Goal: Transaction & Acquisition: Purchase product/service

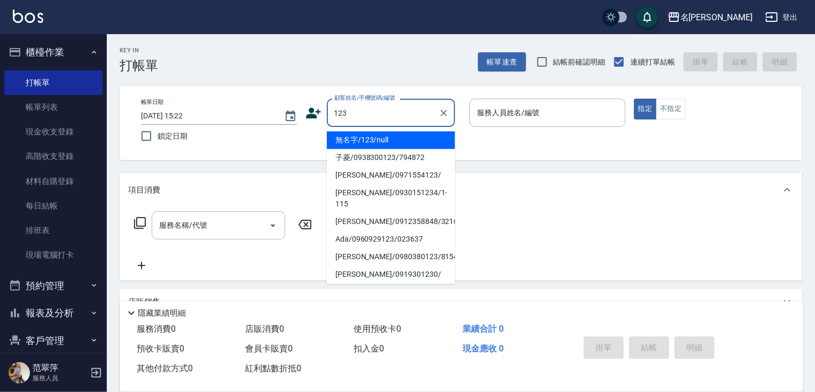
drag, startPoint x: 397, startPoint y: 139, endPoint x: 541, endPoint y: 98, distance: 150.1
click at [398, 139] on li "無名字/123/null" at bounding box center [391, 140] width 128 height 18
type input "無名字/123/null"
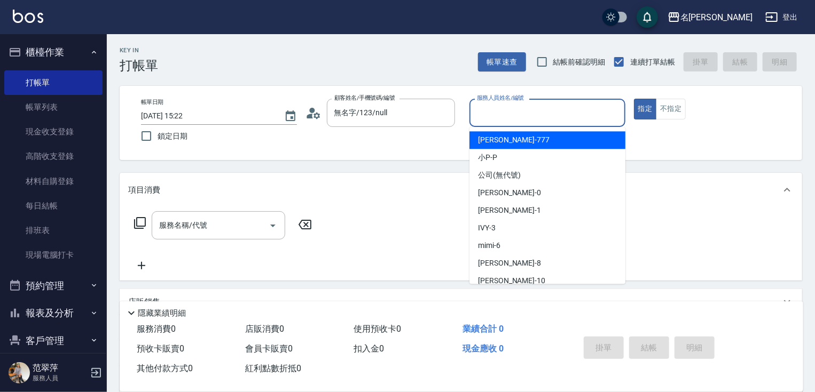
click at [520, 113] on input "服務人員姓名/編號" at bounding box center [547, 113] width 146 height 19
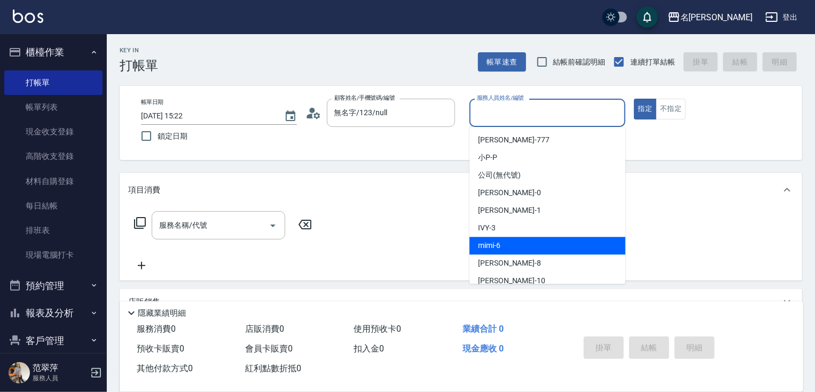
click at [502, 242] on div "mimi -6" at bounding box center [547, 246] width 156 height 18
type input "mimi-6"
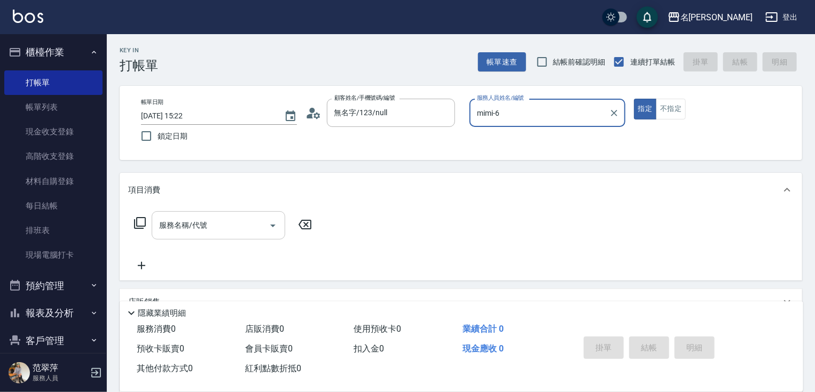
click at [226, 232] on input "服務名稱/代號" at bounding box center [210, 225] width 108 height 19
click at [143, 220] on icon at bounding box center [140, 223] width 13 height 13
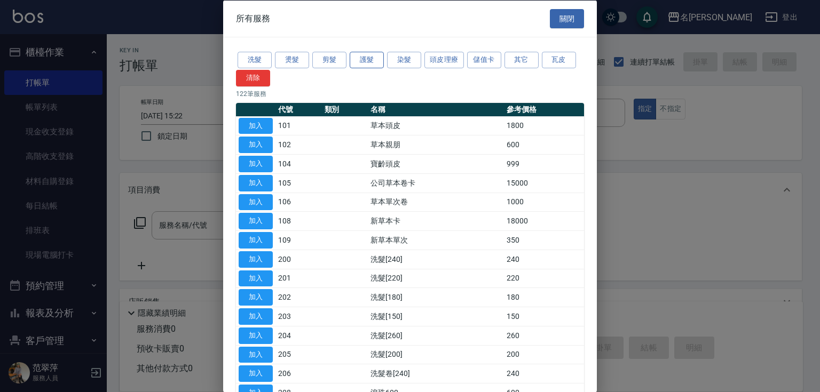
click at [367, 60] on button "護髮" at bounding box center [367, 60] width 34 height 17
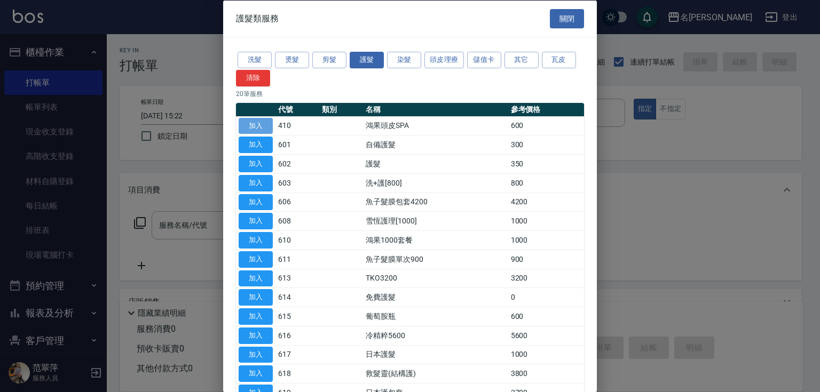
click at [257, 124] on button "加入" at bounding box center [256, 125] width 34 height 17
type input "鴻果頭皮SPA(410)"
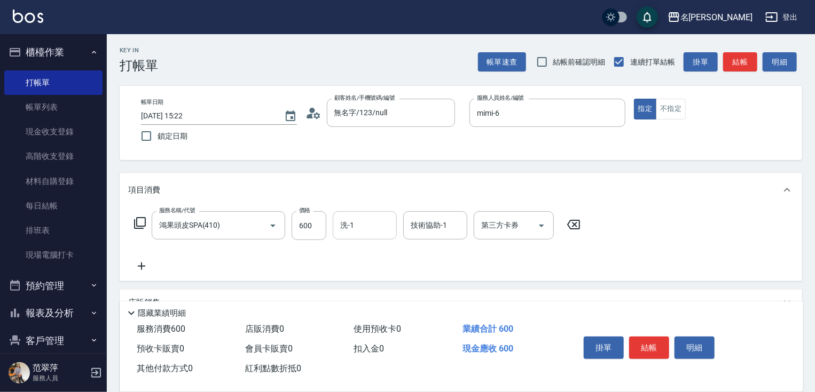
click at [367, 223] on input "洗-1" at bounding box center [364, 225] width 54 height 19
type input "[PERSON_NAME]-18"
drag, startPoint x: 144, startPoint y: 267, endPoint x: 145, endPoint y: 240, distance: 27.3
click at [144, 264] on icon at bounding box center [141, 266] width 27 height 13
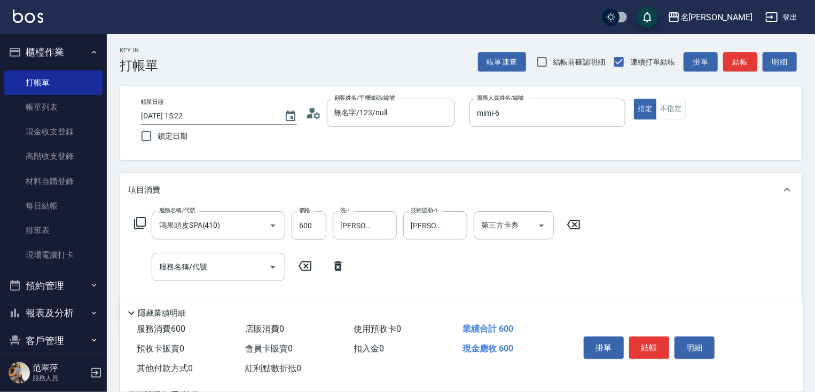
click at [141, 219] on icon at bounding box center [140, 223] width 13 height 13
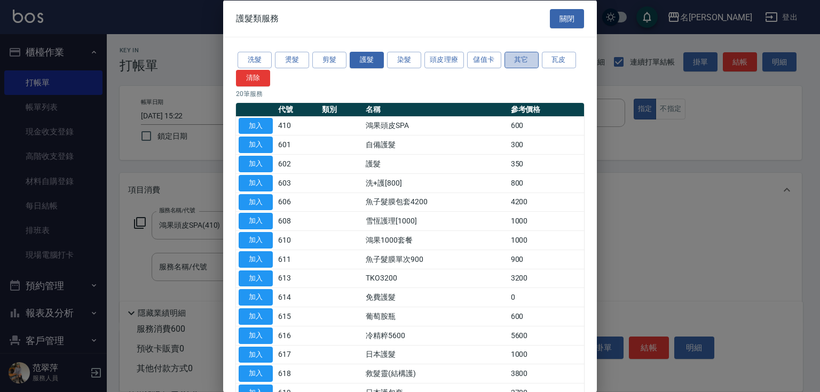
click at [517, 61] on button "其它" at bounding box center [522, 60] width 34 height 17
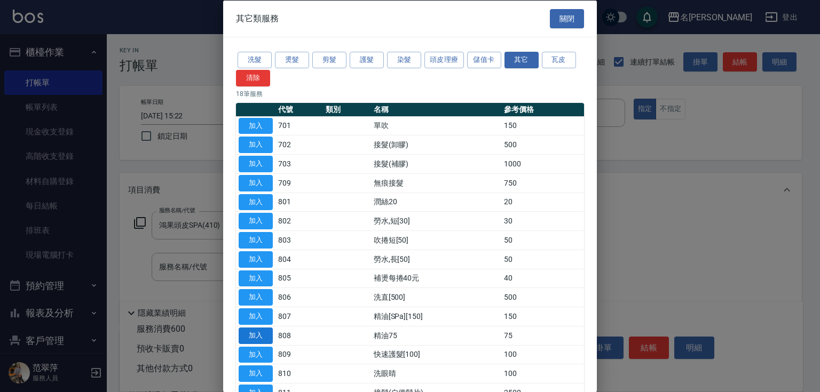
click at [252, 333] on button "加入" at bounding box center [256, 335] width 34 height 17
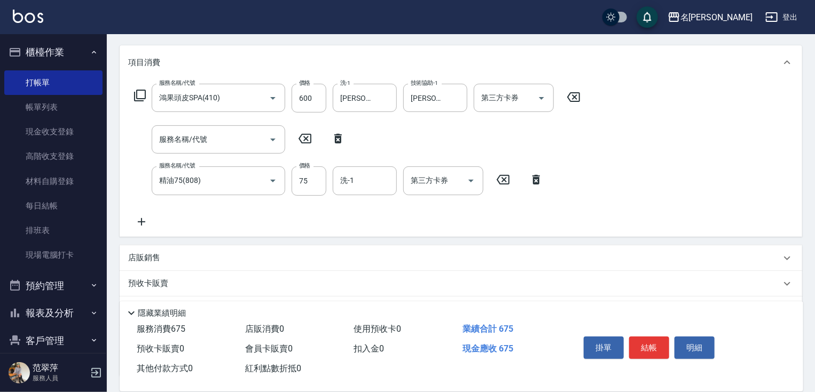
scroll to position [128, 0]
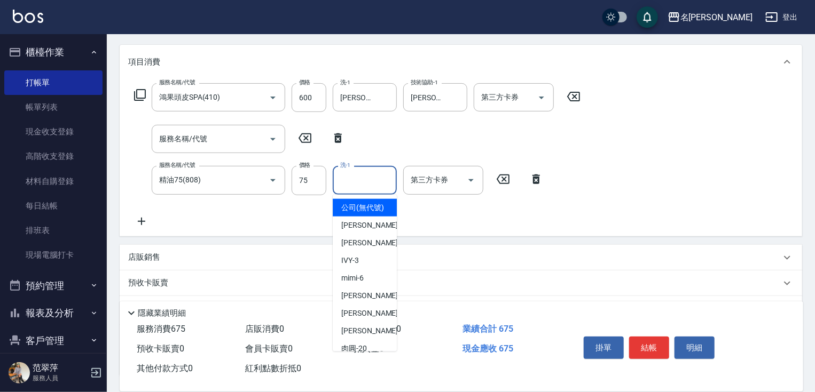
click at [357, 174] on input "洗-1" at bounding box center [364, 180] width 54 height 19
type input "[PERSON_NAME]-18"
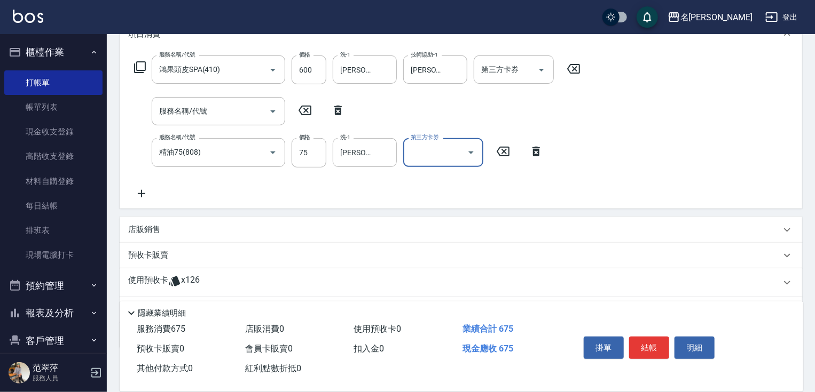
drag, startPoint x: 144, startPoint y: 218, endPoint x: 142, endPoint y: 212, distance: 6.8
click at [144, 217] on div "項目消費 服務名稱/代號 鴻果頭皮SPA(410) 服務名稱/代號 價格 600 價格 洗-1 小慧-18 洗-1 技術協助-1 小慧-18 技術協助-1 第…" at bounding box center [461, 182] width 682 height 331
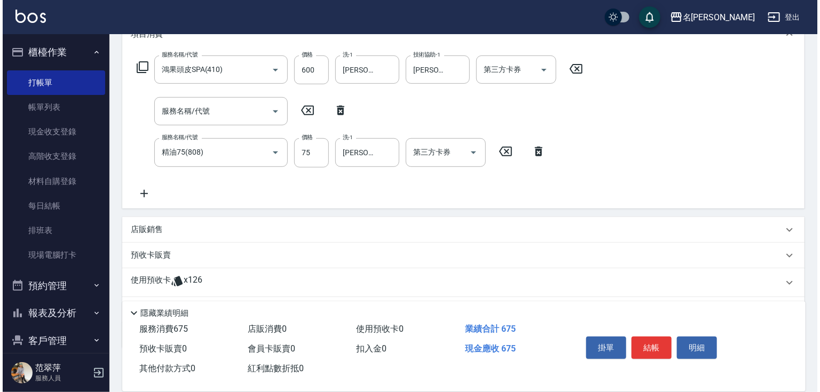
scroll to position [171, 0]
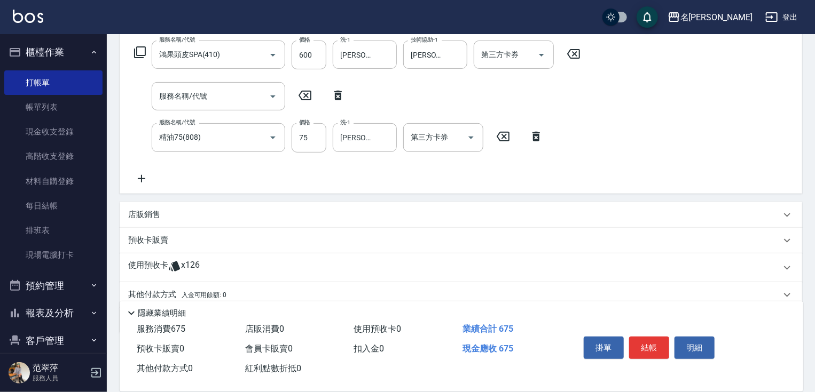
click at [136, 179] on icon at bounding box center [141, 178] width 27 height 13
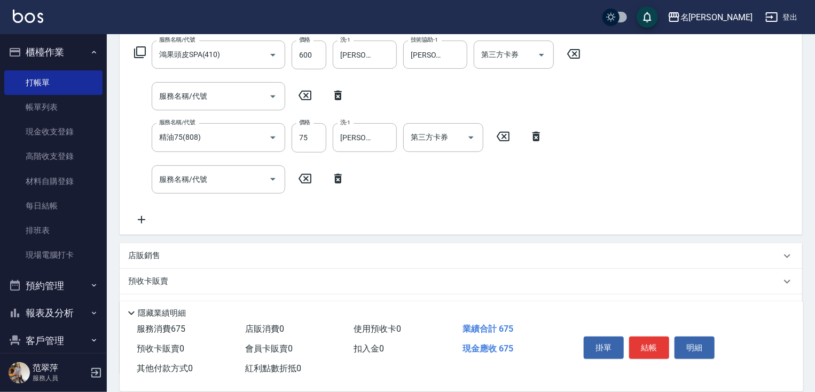
click at [139, 55] on icon at bounding box center [140, 52] width 12 height 12
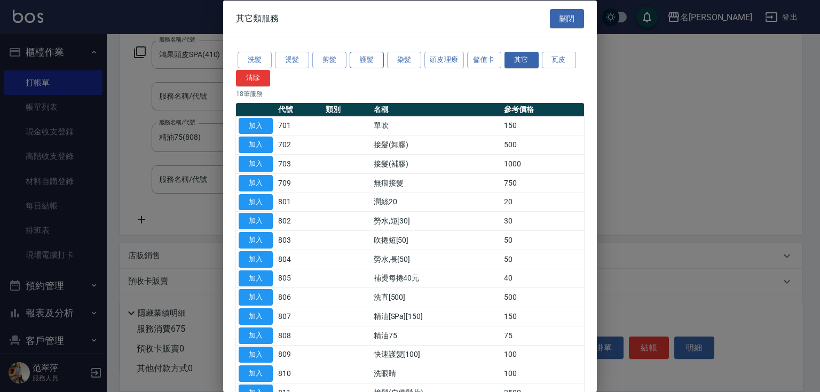
click at [372, 56] on button "護髮" at bounding box center [367, 60] width 34 height 17
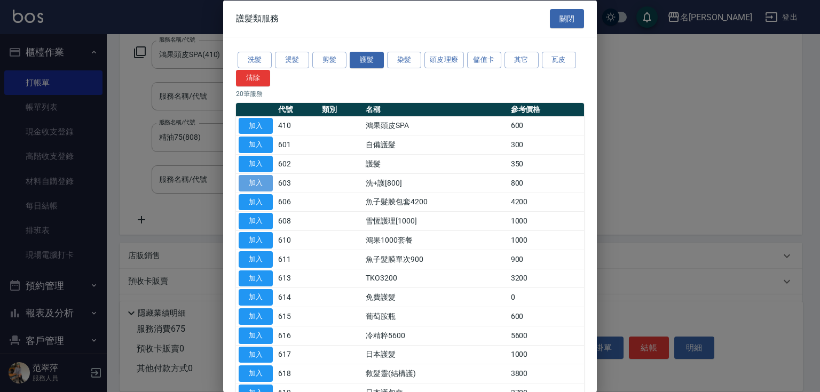
click at [256, 182] on button "加入" at bounding box center [256, 183] width 34 height 17
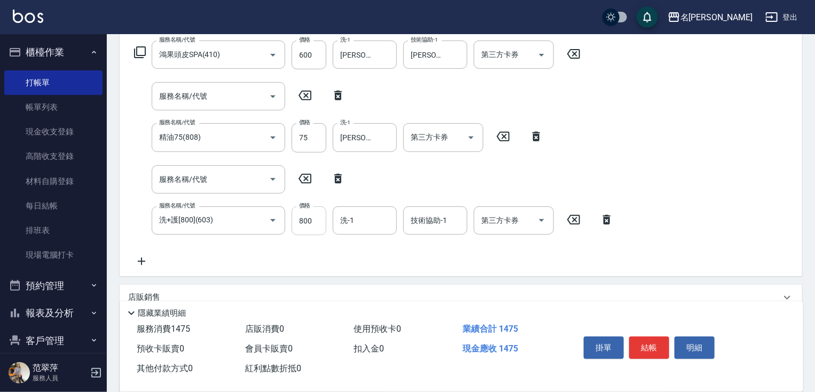
click at [308, 226] on input "800" at bounding box center [309, 221] width 35 height 29
type input "0"
type input "[PERSON_NAME]-18"
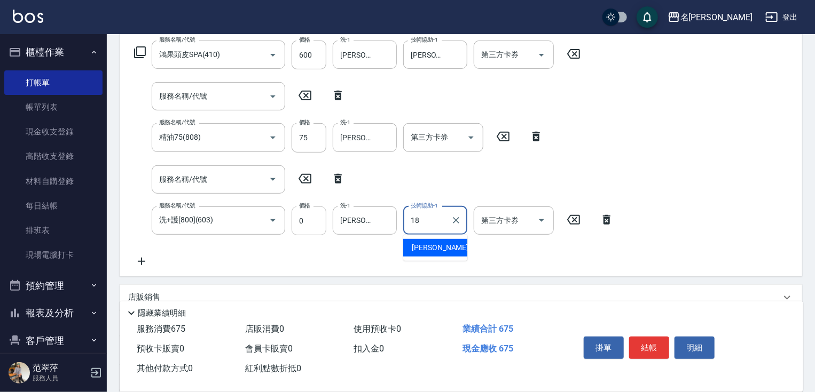
type input "[PERSON_NAME]-18"
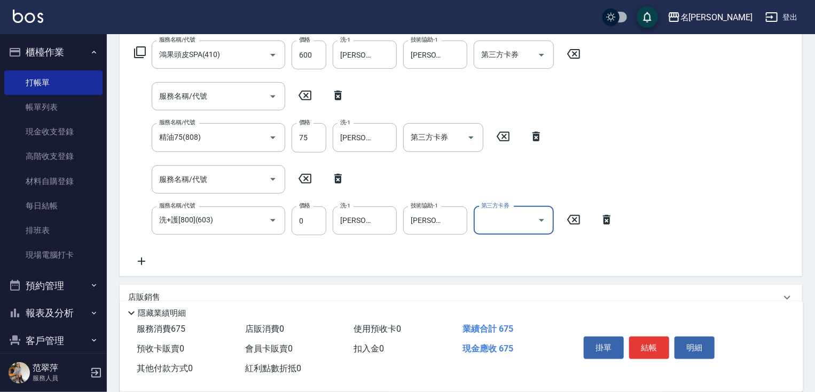
drag, startPoint x: 649, startPoint y: 341, endPoint x: 641, endPoint y: 336, distance: 9.3
click at [648, 339] on button "結帳" at bounding box center [649, 348] width 40 height 22
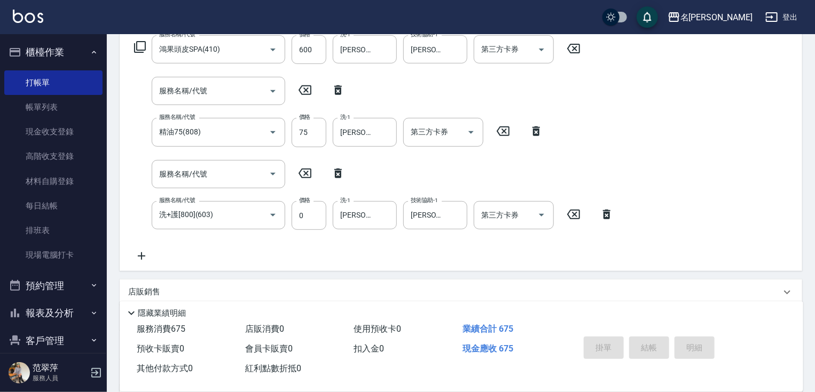
scroll to position [214, 0]
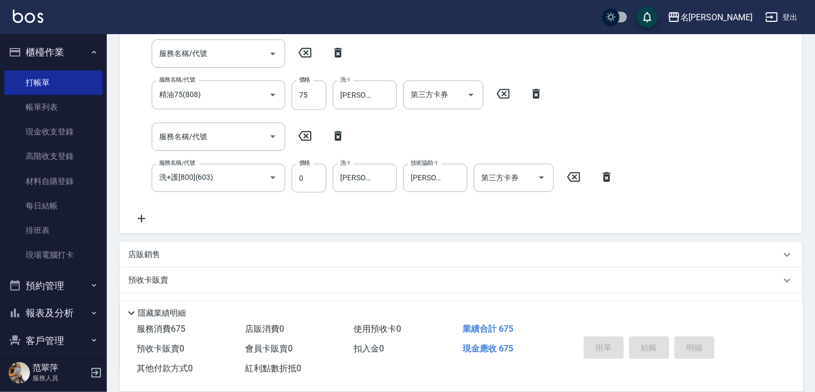
type input "[DATE] 17:25"
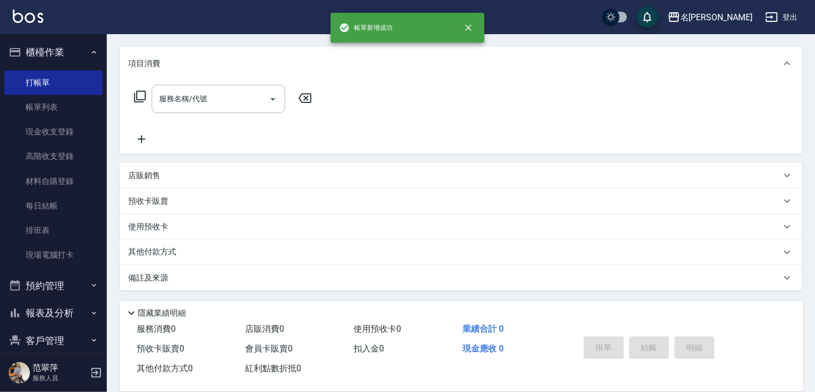
scroll to position [0, 0]
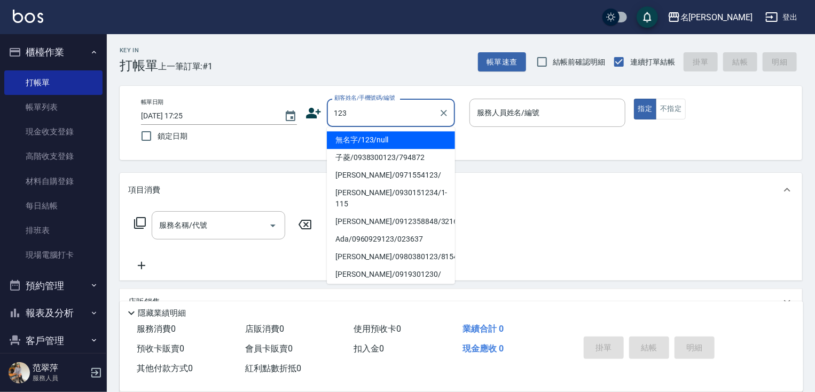
click at [411, 145] on li "無名字/123/null" at bounding box center [391, 140] width 128 height 18
type input "無名字/123/null"
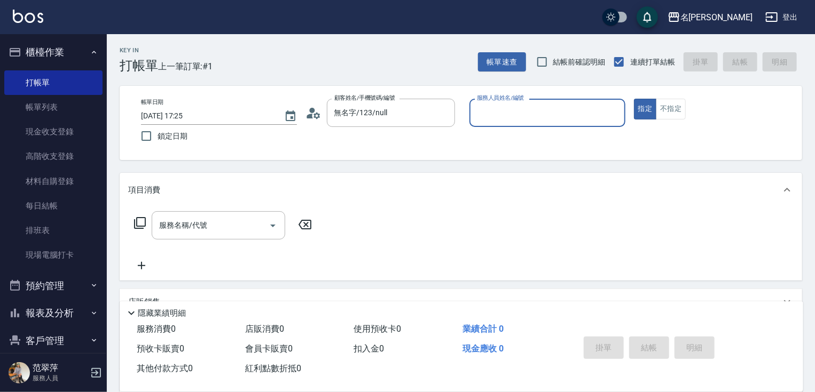
click at [499, 113] on input "服務人員姓名/編號" at bounding box center [547, 113] width 146 height 19
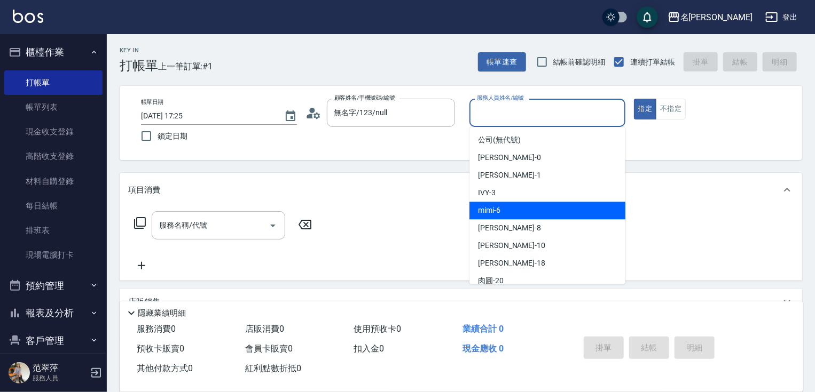
click at [506, 207] on div "mimi -6" at bounding box center [547, 211] width 156 height 18
type input "mimi-6"
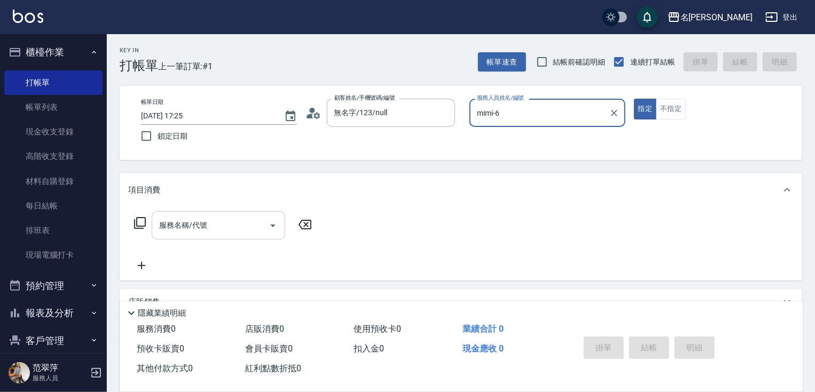
click at [224, 231] on input "服務名稱/代號" at bounding box center [210, 225] width 108 height 19
click at [139, 220] on icon at bounding box center [140, 223] width 13 height 13
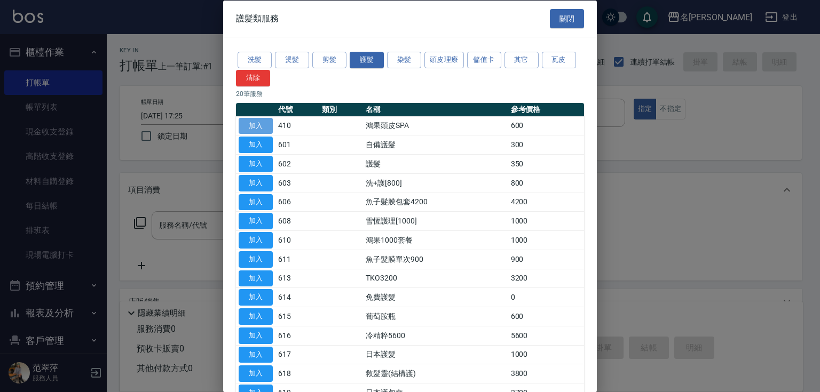
click at [239, 126] on button "加入" at bounding box center [256, 125] width 34 height 17
type input "鴻果頭皮SPA(410)"
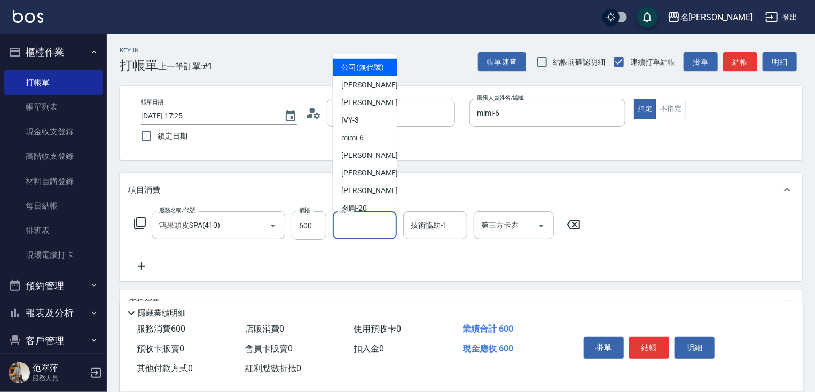
click at [359, 223] on input "洗-1" at bounding box center [364, 225] width 54 height 19
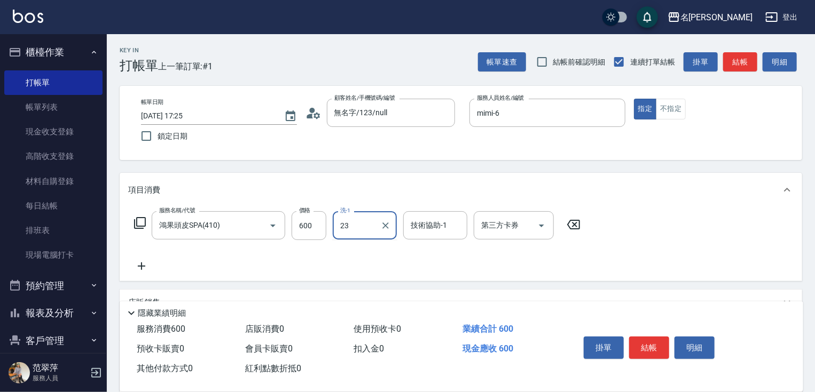
type input "鴨肉-23"
drag, startPoint x: 140, startPoint y: 263, endPoint x: 140, endPoint y: 218, distance: 44.9
click at [140, 262] on icon at bounding box center [141, 266] width 27 height 13
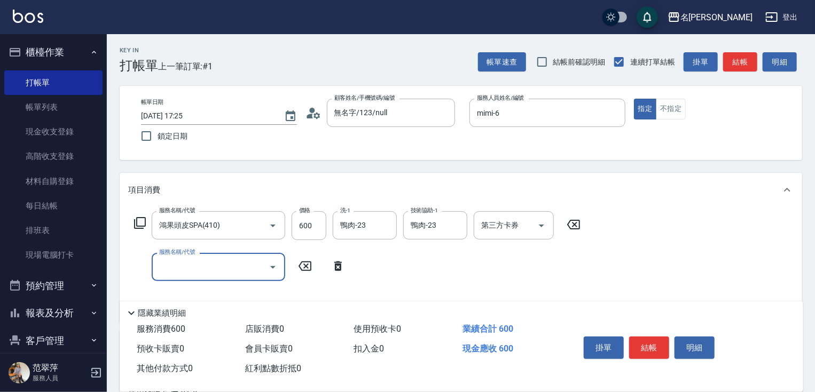
click at [139, 217] on icon at bounding box center [140, 223] width 13 height 13
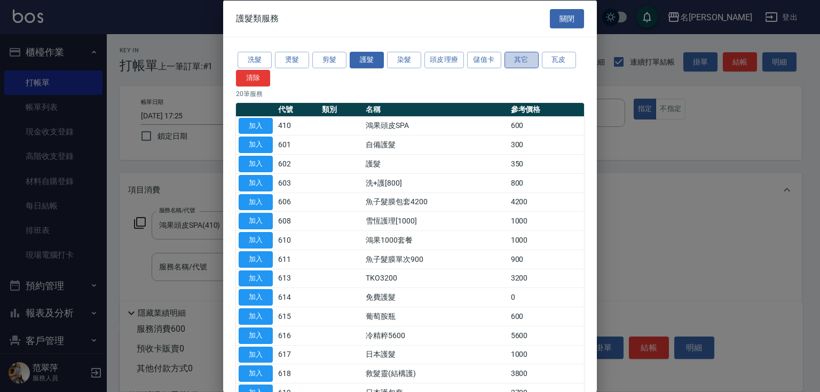
click at [518, 65] on button "其它" at bounding box center [522, 60] width 34 height 17
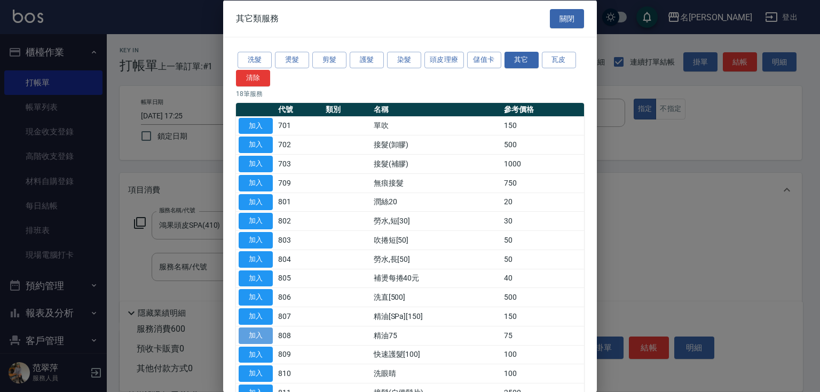
click at [265, 334] on button "加入" at bounding box center [256, 335] width 34 height 17
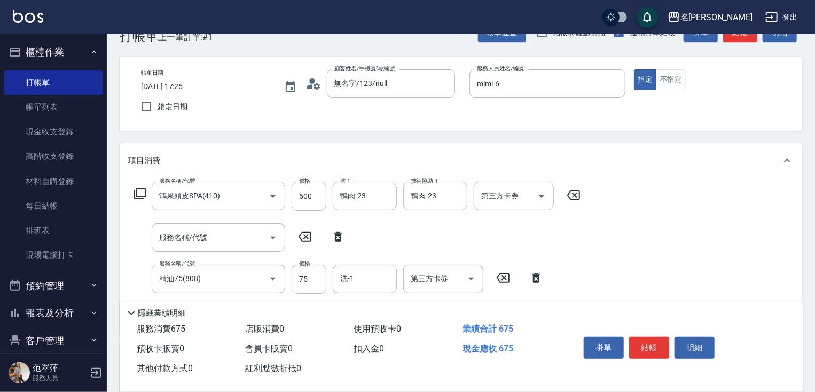
scroll to position [43, 0]
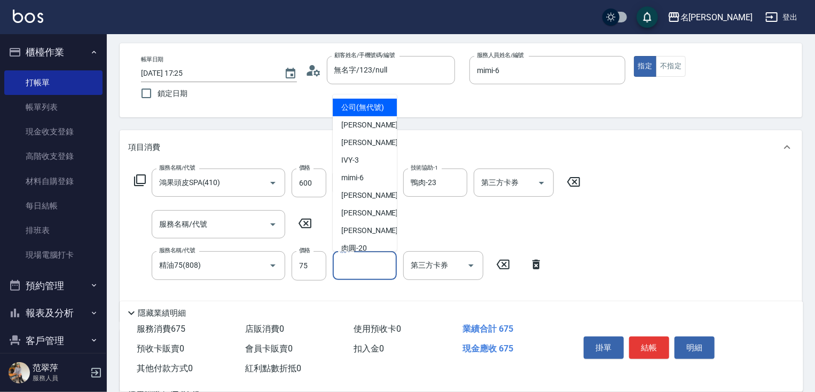
click at [384, 271] on input "洗-1" at bounding box center [364, 265] width 54 height 19
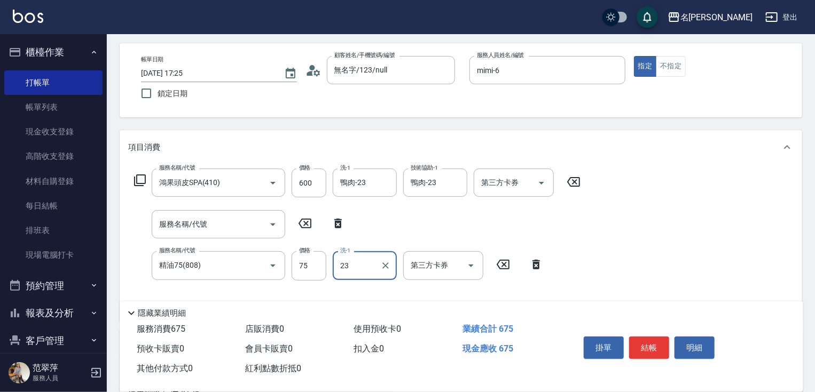
type input "鴨肉-23"
click at [653, 350] on button "結帳" at bounding box center [649, 348] width 40 height 22
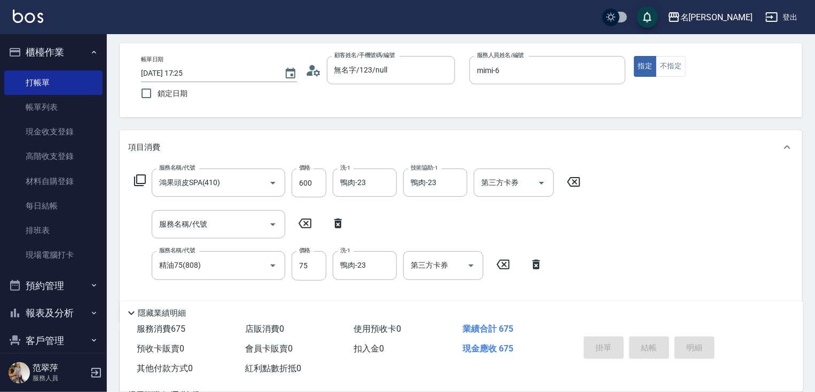
type input "[DATE] 17:26"
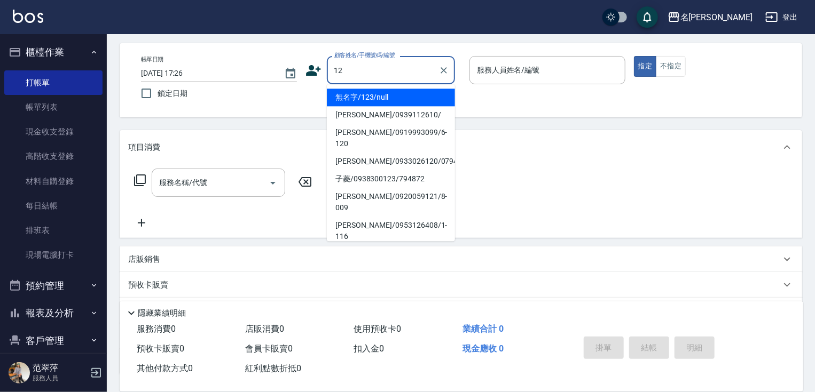
drag, startPoint x: 384, startPoint y: 97, endPoint x: 469, endPoint y: 78, distance: 86.8
click at [387, 95] on li "無名字/123/null" at bounding box center [391, 98] width 128 height 18
type input "無名字/123/null"
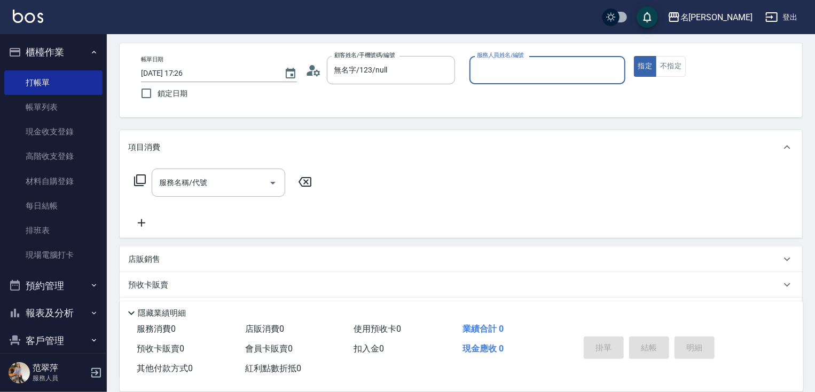
click at [536, 70] on input "服務人員姓名/編號" at bounding box center [547, 70] width 146 height 19
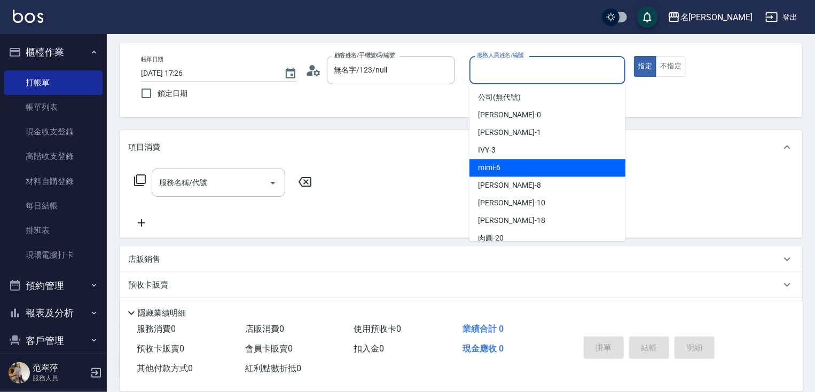
click at [498, 166] on span "mimi -6" at bounding box center [489, 167] width 22 height 11
type input "mimi-6"
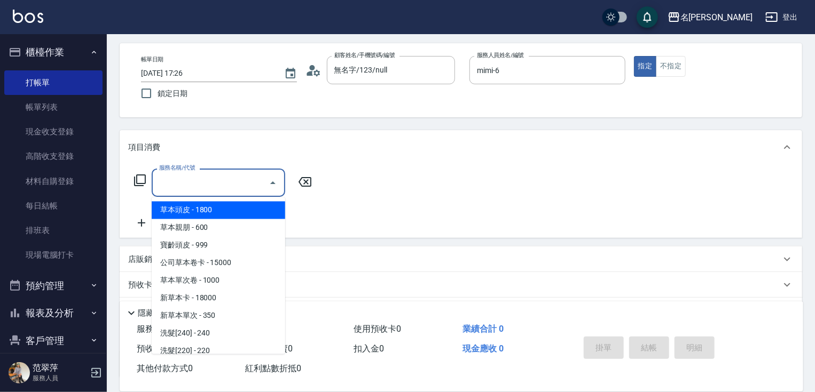
click at [208, 183] on input "服務名稱/代號" at bounding box center [210, 183] width 108 height 19
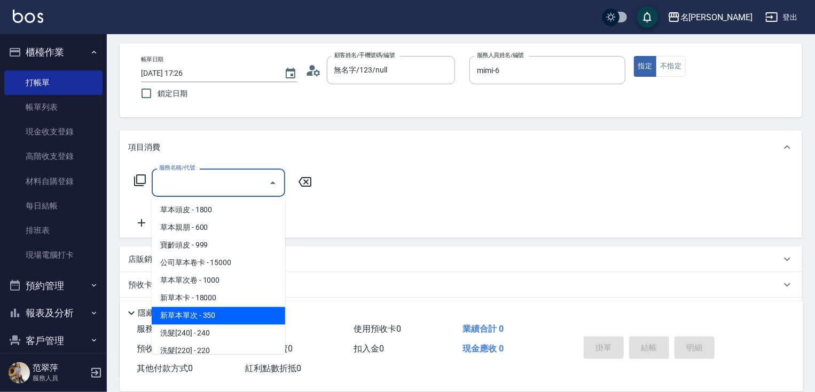
click at [230, 318] on span "新草本單次 - 350" at bounding box center [219, 317] width 134 height 18
type input "新草本單次(109)"
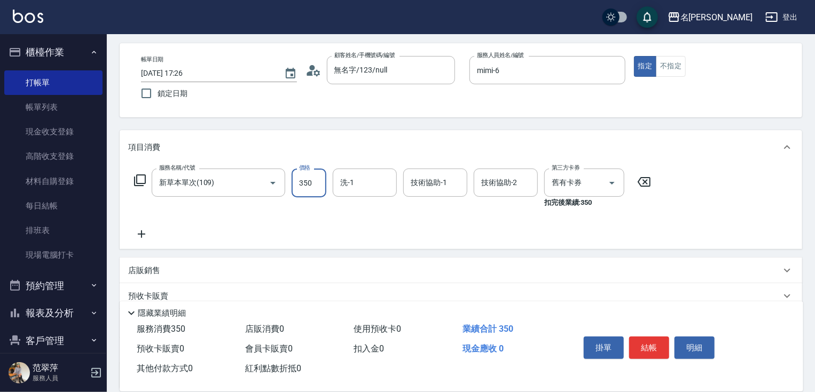
click at [319, 185] on input "350" at bounding box center [309, 183] width 35 height 29
type input "496"
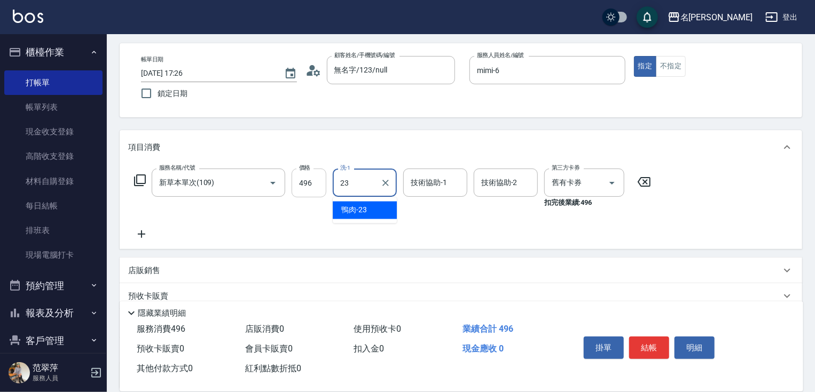
type input "鴨肉-23"
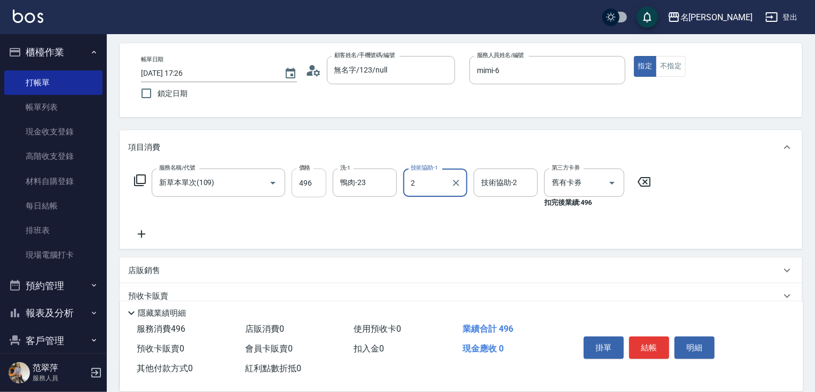
type input "2"
type input "mimi-6"
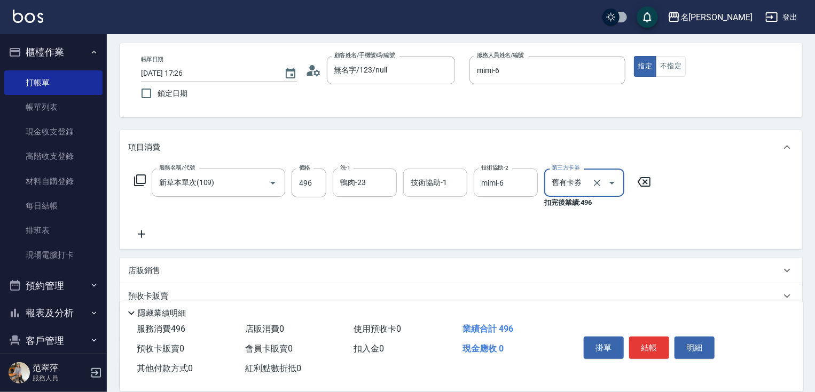
click at [433, 176] on input "技術協助-1" at bounding box center [435, 183] width 54 height 19
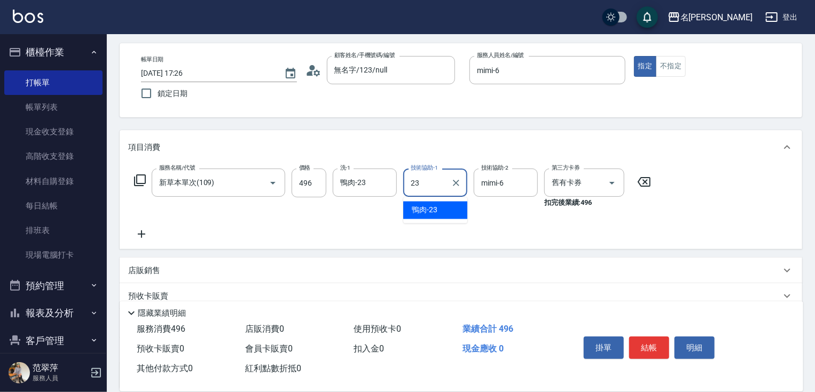
type input "鴨肉-23"
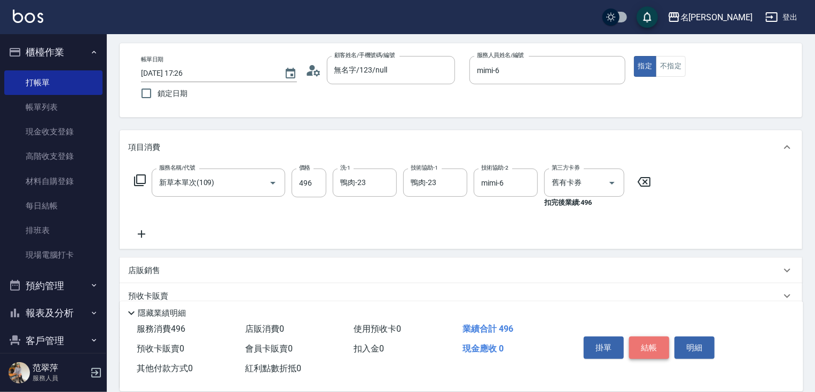
click at [654, 344] on button "結帳" at bounding box center [649, 348] width 40 height 22
type input "[DATE] 17:27"
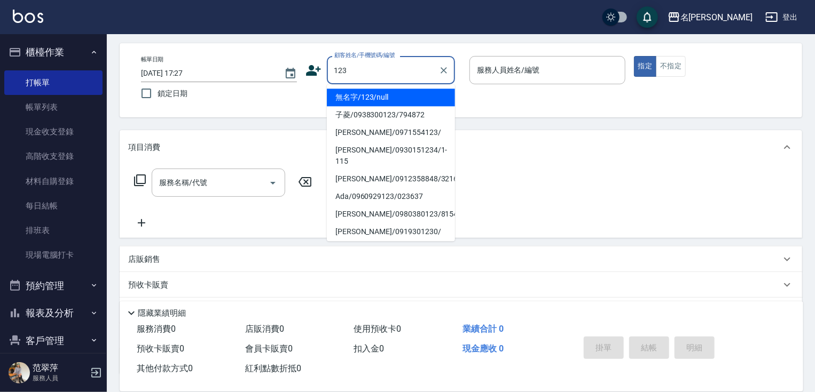
click at [391, 99] on li "無名字/123/null" at bounding box center [391, 98] width 128 height 18
type input "無名字/123/null"
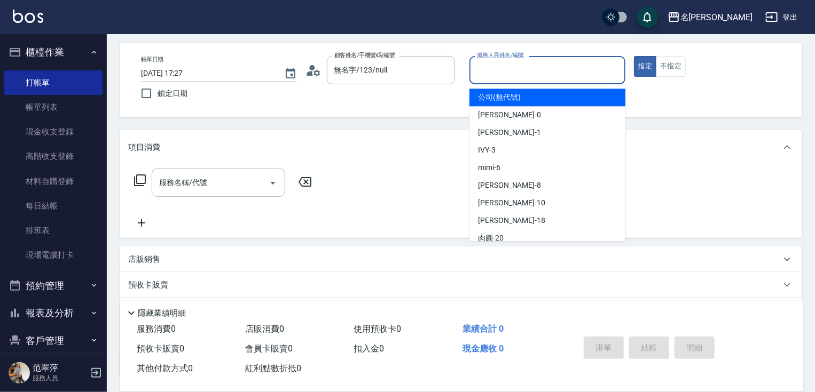
click at [493, 69] on input "服務人員姓名/編號" at bounding box center [547, 70] width 146 height 19
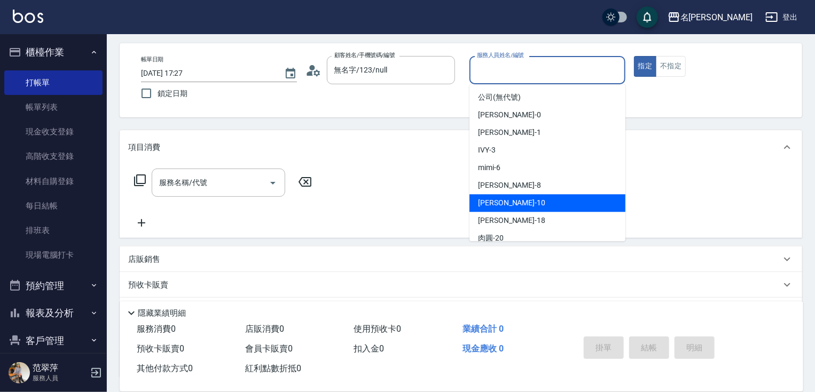
click at [532, 201] on div "[PERSON_NAME] -10" at bounding box center [547, 203] width 156 height 18
type input "[PERSON_NAME]-10"
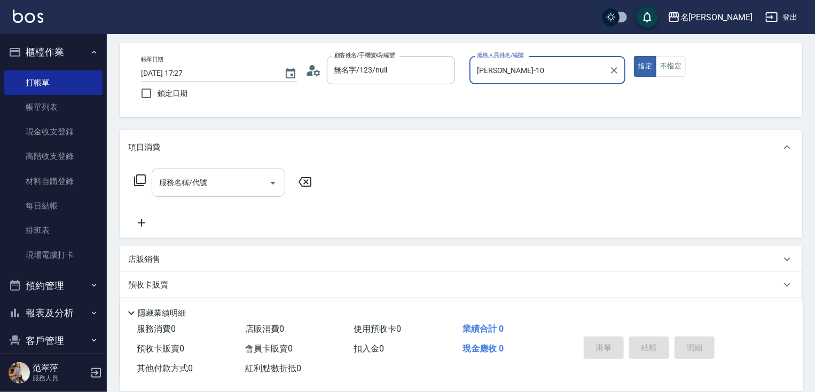
click at [232, 176] on input "服務名稱/代號" at bounding box center [210, 183] width 108 height 19
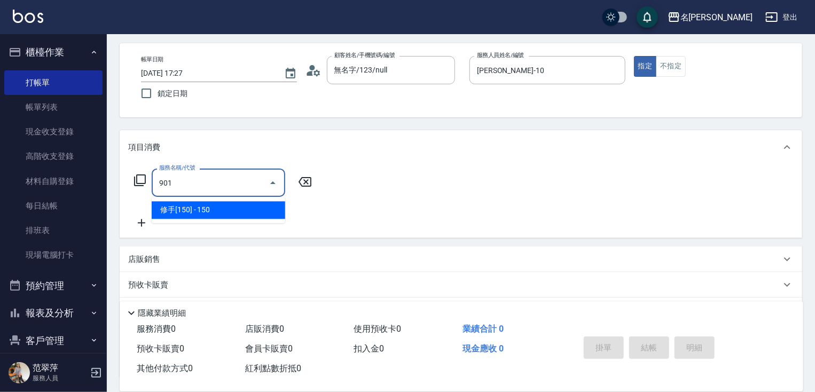
type input "修手[150](901)"
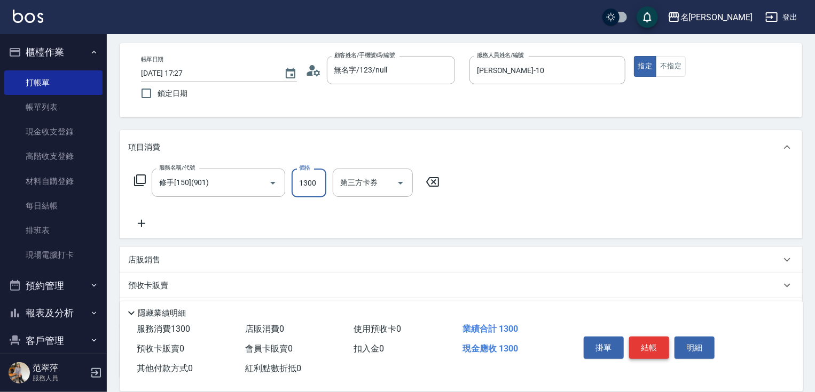
type input "1300"
click at [648, 353] on button "結帳" at bounding box center [649, 348] width 40 height 22
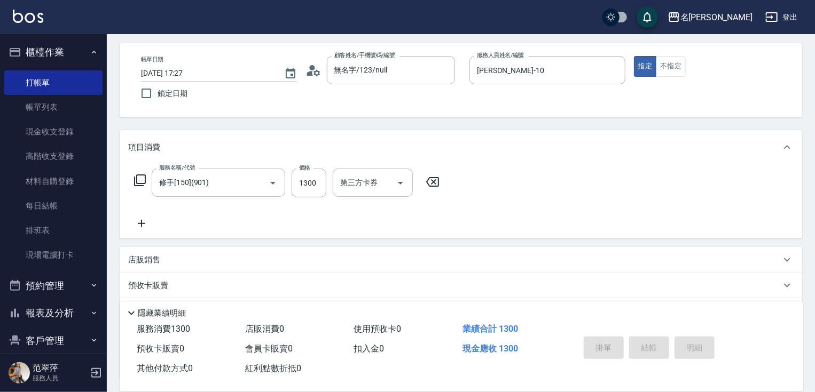
type input "[DATE] 17:28"
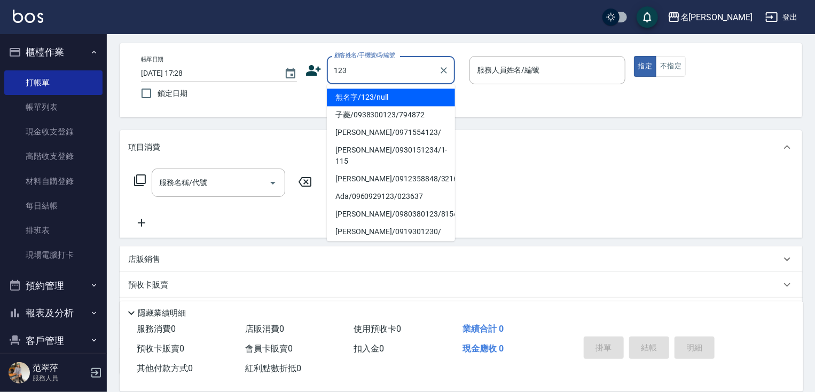
click at [409, 96] on li "無名字/123/null" at bounding box center [391, 98] width 128 height 18
type input "無名字/123/null"
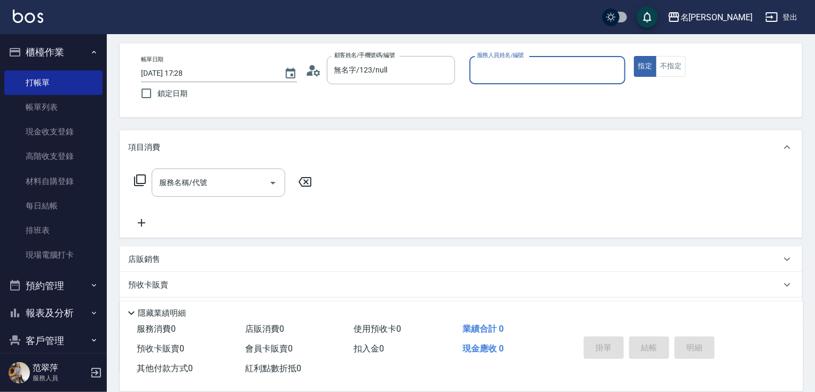
click at [491, 76] on input "服務人員姓名/編號" at bounding box center [547, 70] width 146 height 19
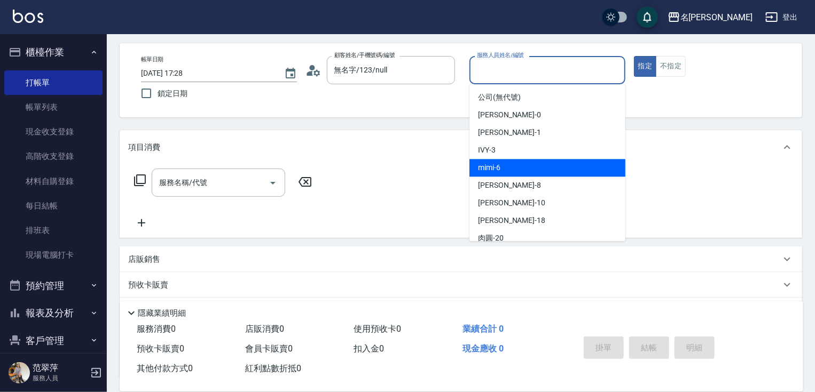
click at [495, 160] on div "mimi -6" at bounding box center [547, 168] width 156 height 18
type input "mimi-6"
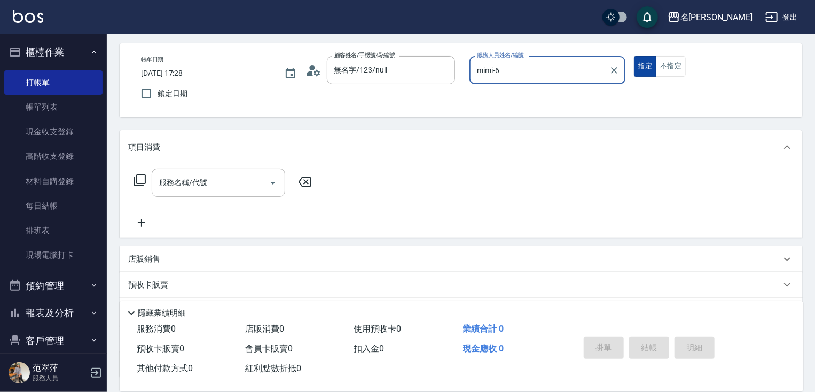
click at [652, 66] on button "指定" at bounding box center [645, 66] width 23 height 21
click at [669, 65] on button "不指定" at bounding box center [671, 66] width 30 height 21
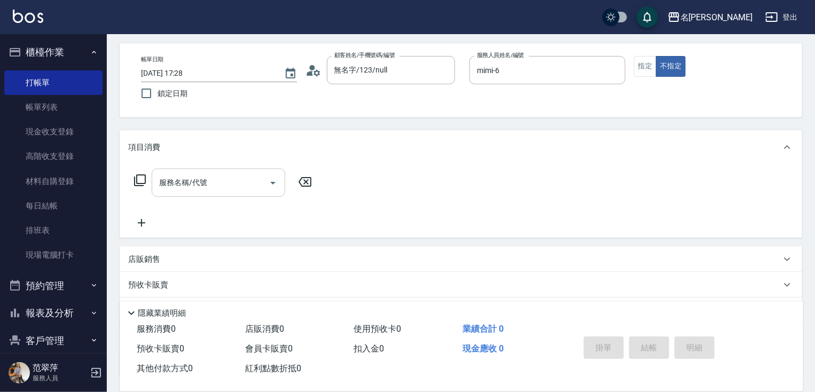
click at [221, 188] on input "服務名稱/代號" at bounding box center [210, 183] width 108 height 19
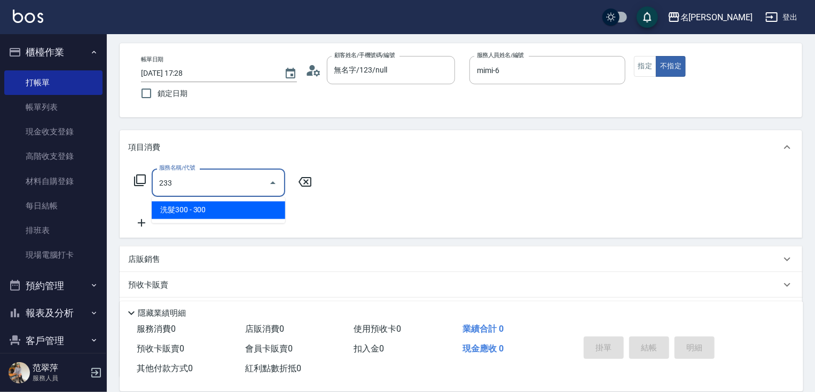
type input "洗髮300(233)"
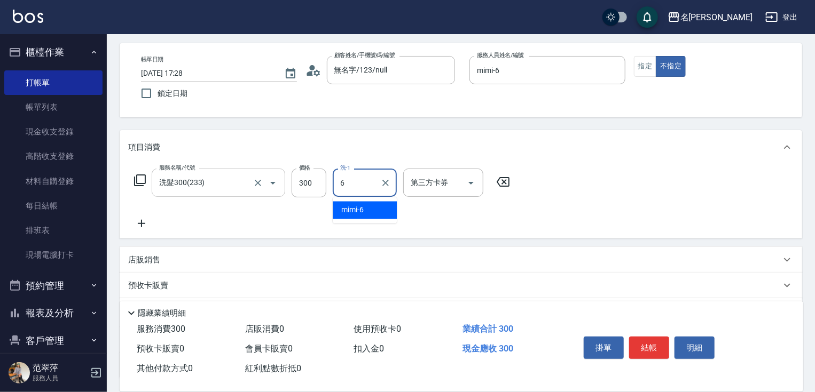
type input "mimi-6"
click at [143, 222] on icon at bounding box center [141, 223] width 27 height 13
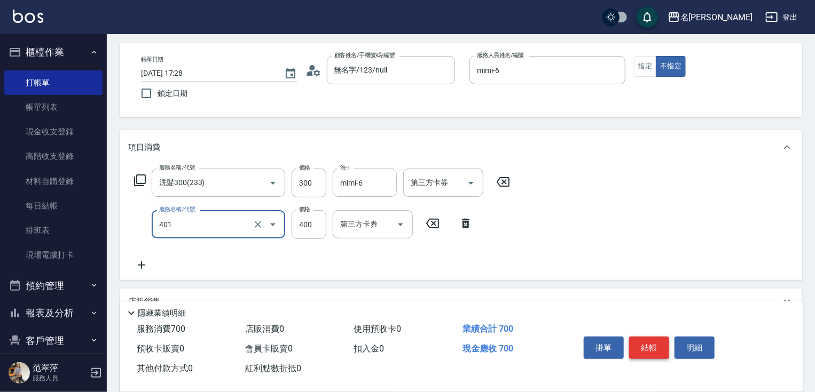
type input "剪髮(400)(401)"
click at [641, 341] on button "結帳" at bounding box center [649, 348] width 40 height 22
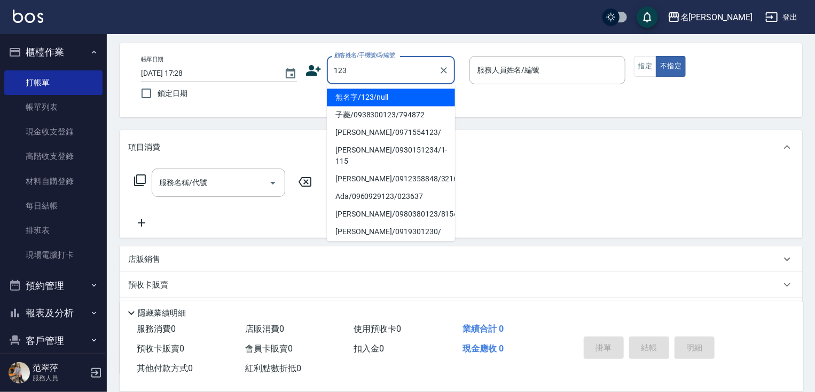
click at [398, 94] on li "無名字/123/null" at bounding box center [391, 98] width 128 height 18
type input "無名字/123/null"
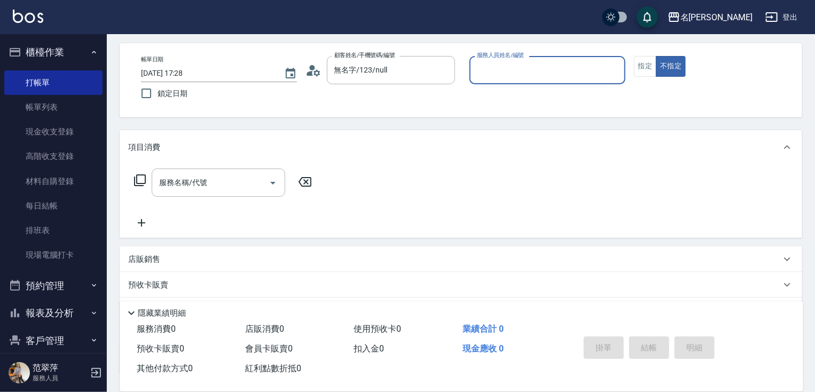
click at [497, 74] on input "服務人員姓名/編號" at bounding box center [547, 70] width 146 height 19
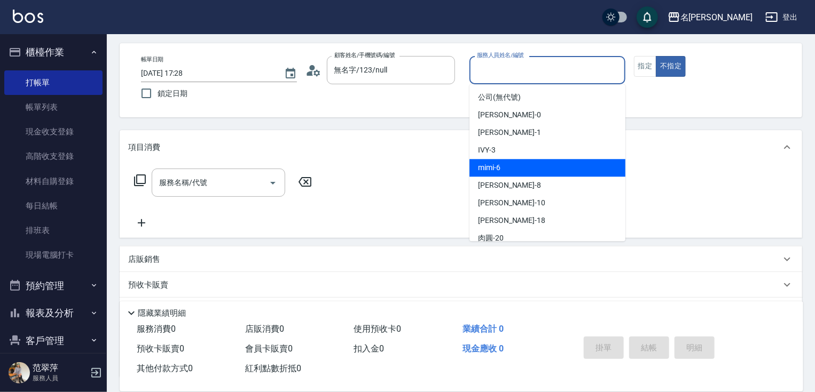
drag, startPoint x: 515, startPoint y: 170, endPoint x: 530, endPoint y: 162, distance: 16.7
click at [521, 166] on div "mimi -6" at bounding box center [547, 168] width 156 height 18
type input "mimi-6"
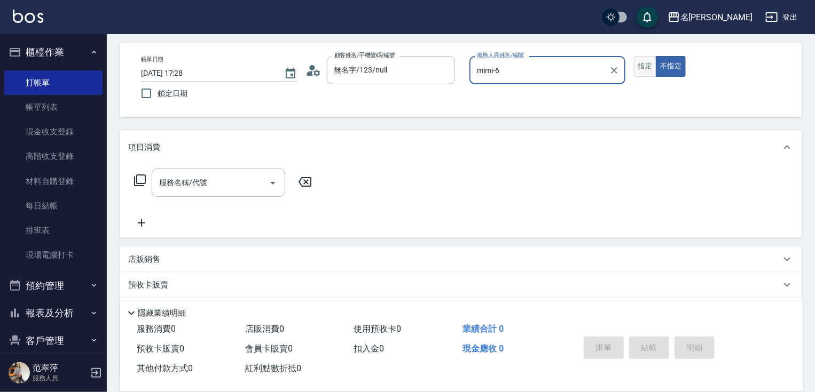
click at [641, 68] on button "指定" at bounding box center [645, 66] width 23 height 21
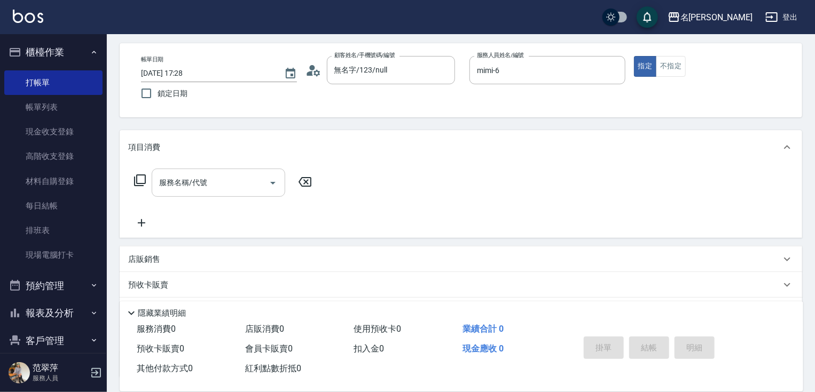
click at [219, 188] on input "服務名稱/代號" at bounding box center [210, 183] width 108 height 19
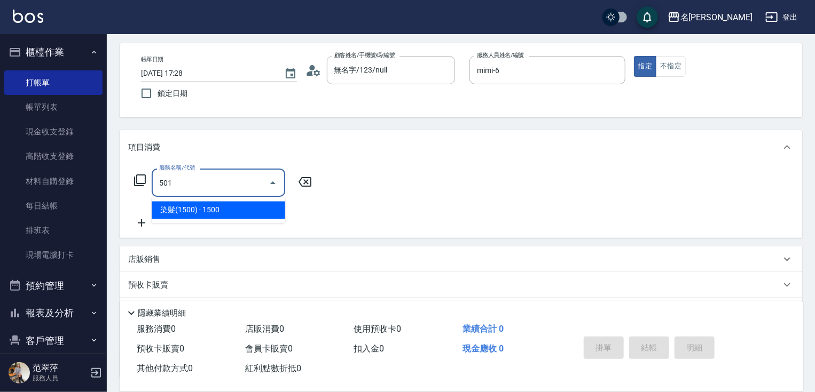
type input "染髮(1500)(501)"
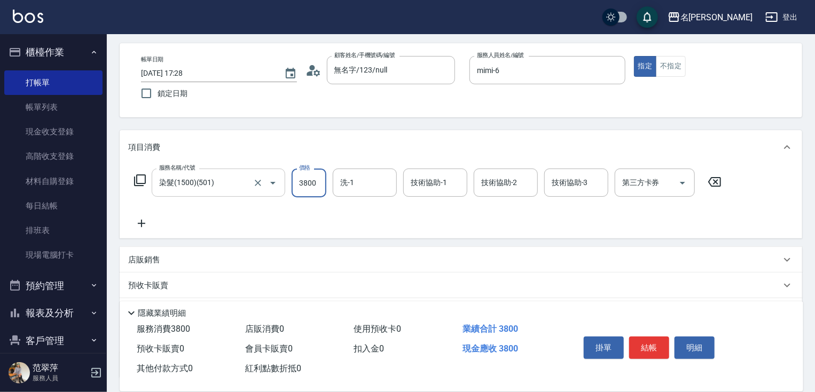
type input "3800"
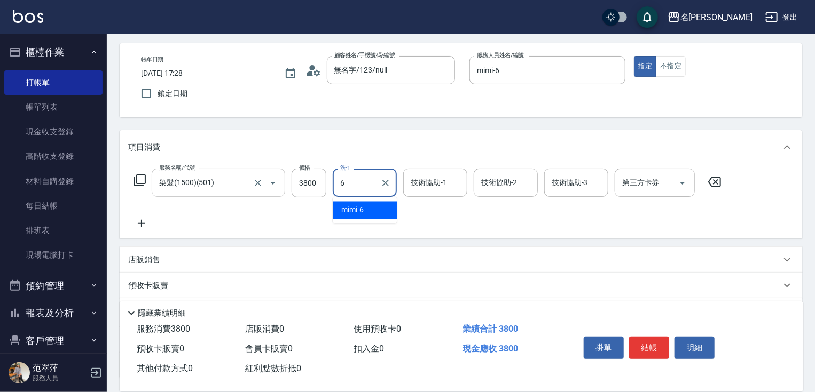
type input "mimi-6"
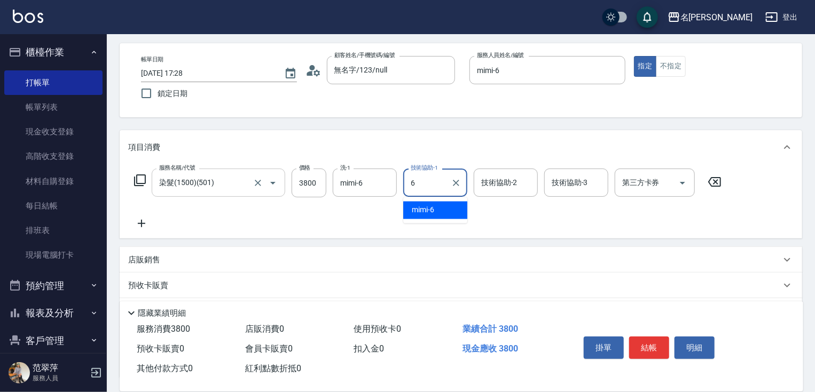
type input "mimi-6"
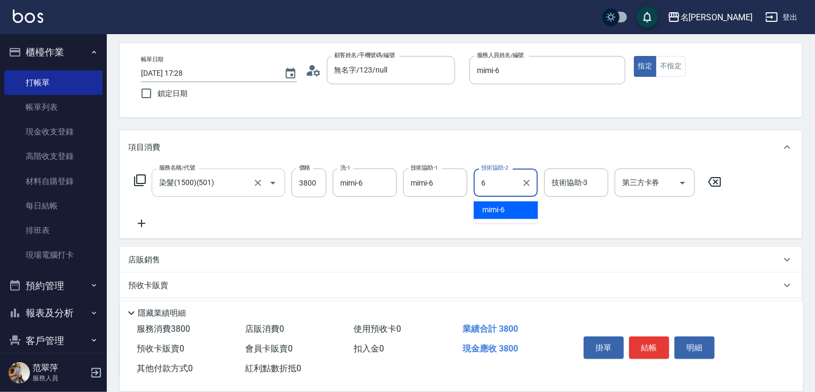
type input "mimi-6"
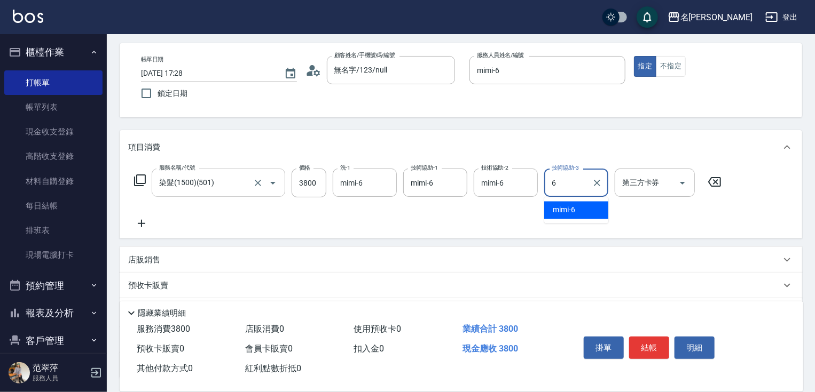
type input "mimi-6"
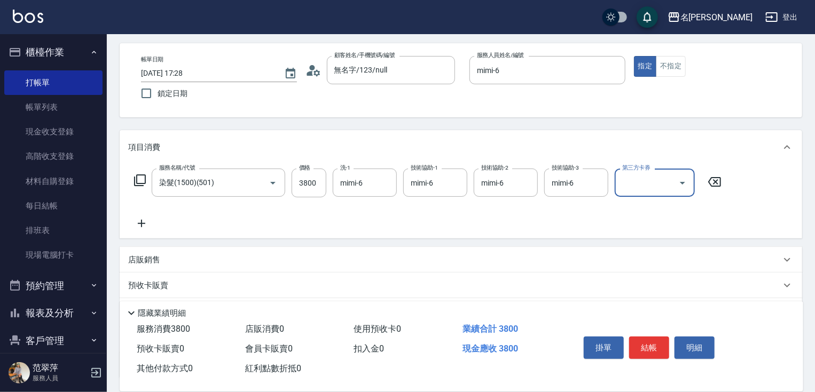
click at [140, 227] on icon at bounding box center [141, 223] width 27 height 13
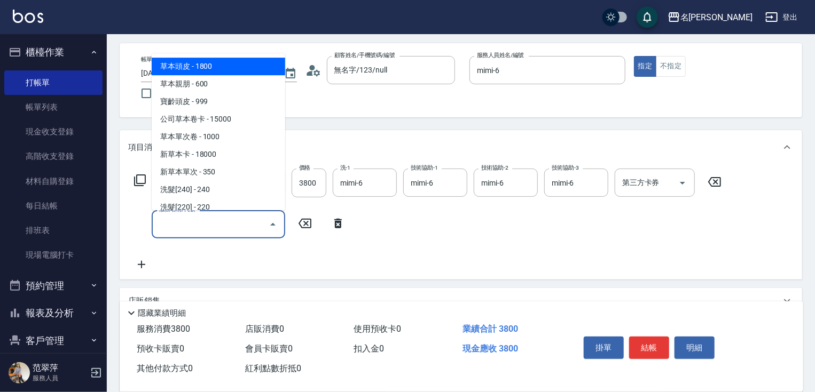
click at [170, 225] on input "服務名稱/代號" at bounding box center [210, 224] width 108 height 19
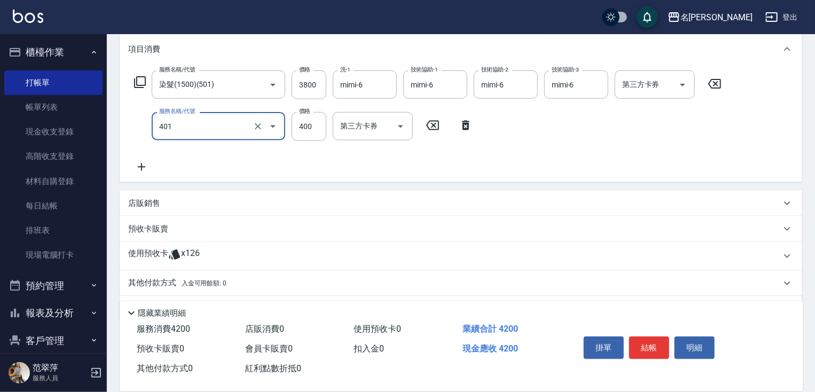
scroll to position [167, 0]
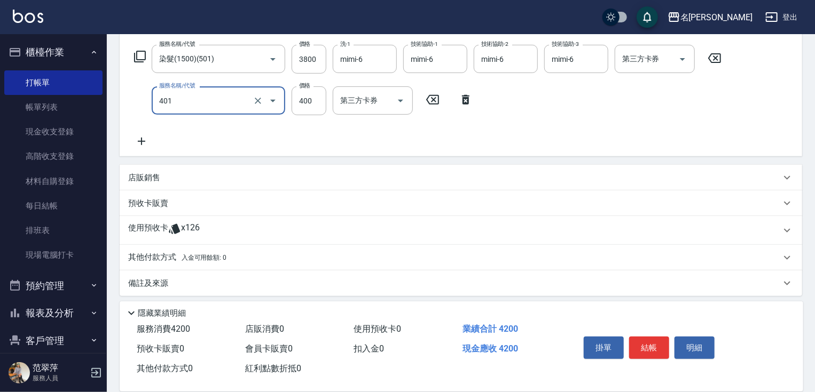
type input "剪髮(400)(401)"
click at [158, 258] on p "其他付款方式 入金可用餘額: 0" at bounding box center [177, 258] width 98 height 12
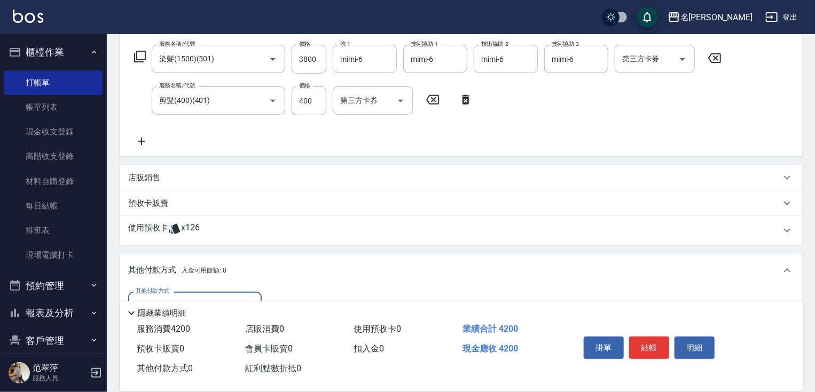
scroll to position [0, 0]
drag, startPoint x: 201, startPoint y: 295, endPoint x: 203, endPoint y: 316, distance: 20.9
click at [201, 296] on div "其他付款方式" at bounding box center [195, 306] width 134 height 28
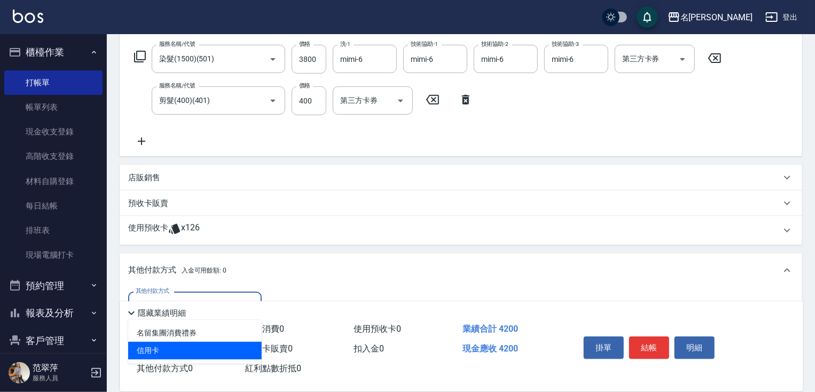
drag, startPoint x: 203, startPoint y: 352, endPoint x: 245, endPoint y: 339, distance: 43.2
click at [207, 350] on span "信用卡" at bounding box center [195, 351] width 134 height 18
type input "信用卡"
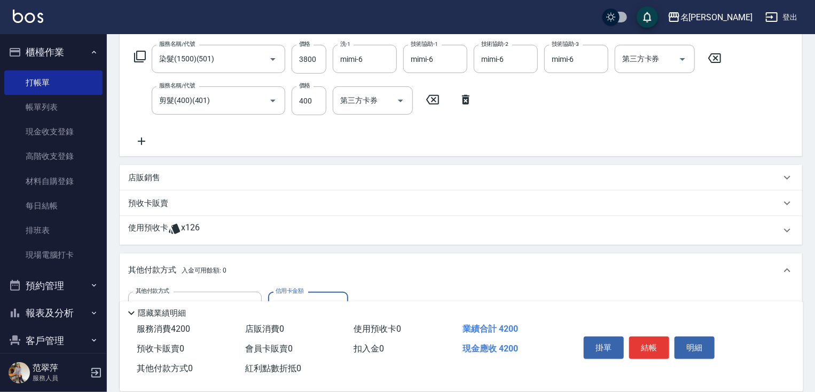
click at [270, 297] on input "0" at bounding box center [308, 306] width 80 height 29
type input "4200"
click at [650, 344] on button "結帳" at bounding box center [649, 348] width 40 height 22
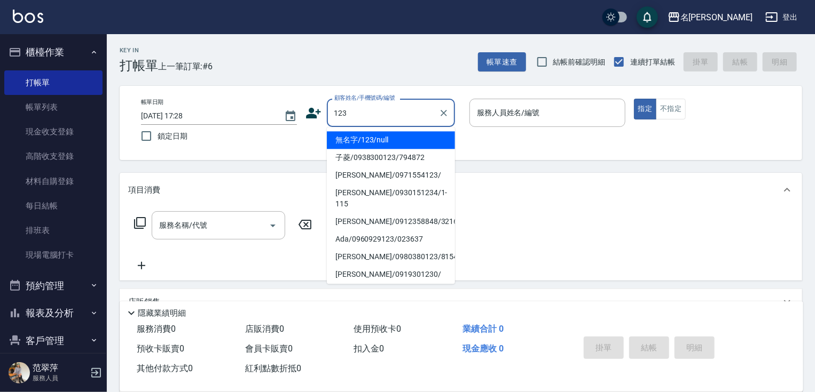
click at [393, 136] on li "無名字/123/null" at bounding box center [391, 140] width 128 height 18
type input "無名字/123/null"
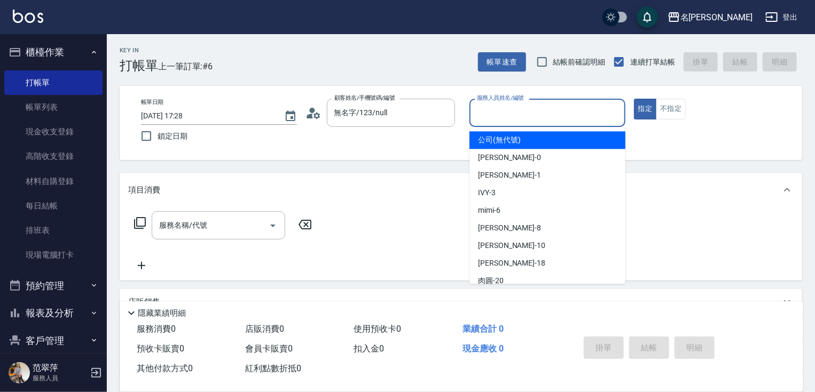
drag, startPoint x: 516, startPoint y: 111, endPoint x: 504, endPoint y: 166, distance: 55.7
click at [516, 119] on input "服務人員姓名/編號" at bounding box center [547, 113] width 146 height 19
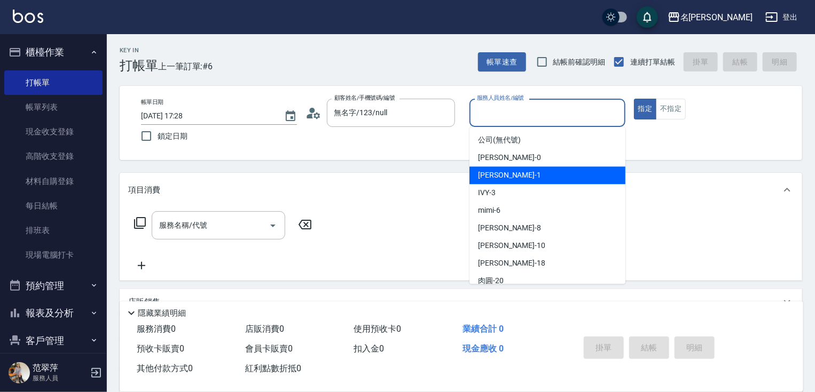
drag, startPoint x: 502, startPoint y: 177, endPoint x: 423, endPoint y: 187, distance: 79.1
click at [501, 177] on span "[PERSON_NAME] -1" at bounding box center [509, 175] width 63 height 11
type input "[PERSON_NAME]-1"
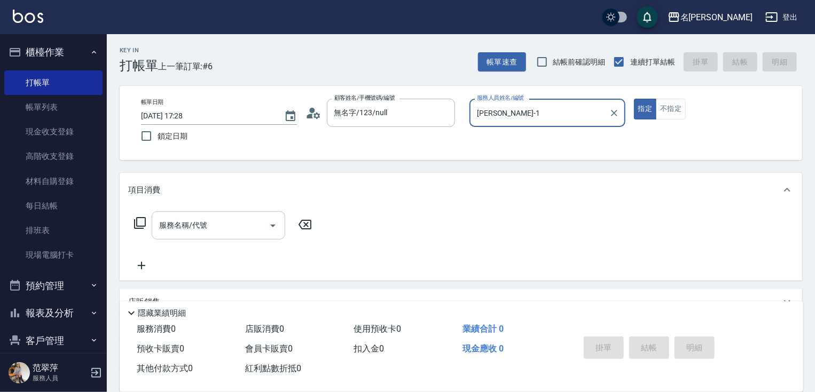
click at [238, 229] on input "服務名稱/代號" at bounding box center [210, 225] width 108 height 19
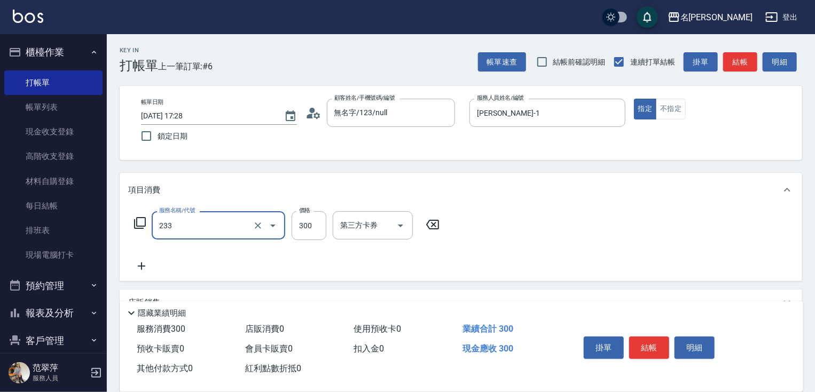
type input "洗髮300(233)"
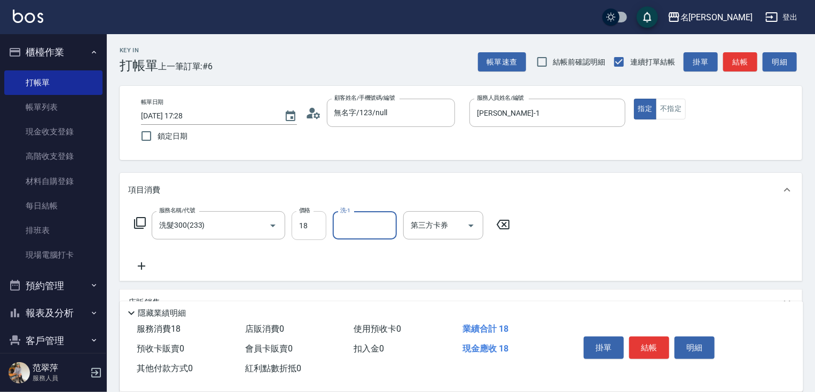
click at [308, 233] on input "18" at bounding box center [309, 225] width 35 height 29
type input "300"
type input "[PERSON_NAME]-18"
click at [141, 266] on icon at bounding box center [141, 266] width 7 height 7
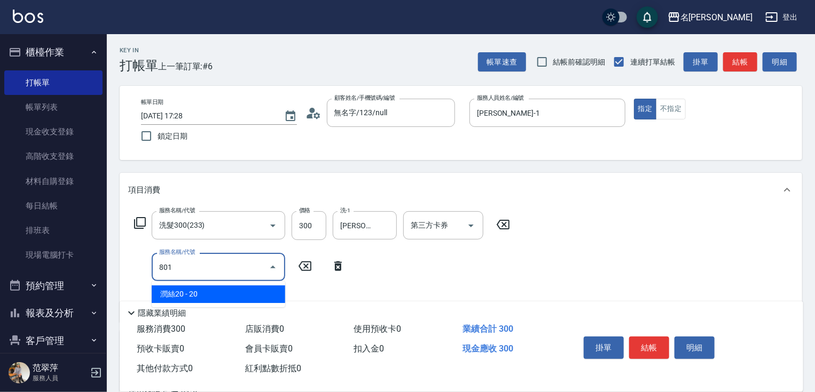
type input "潤絲20(801)"
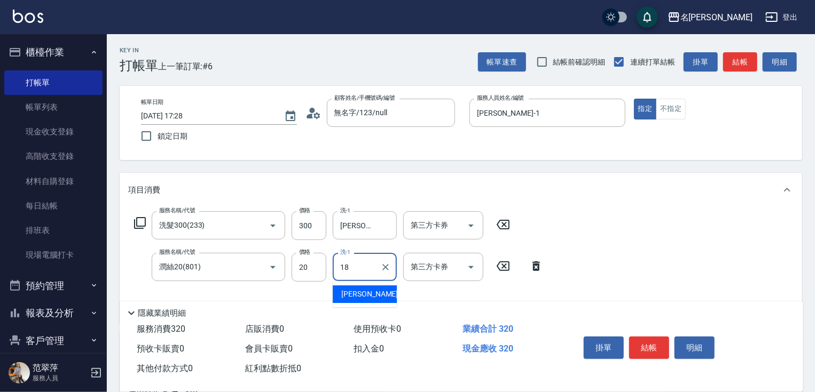
type input "[PERSON_NAME]-18"
click at [645, 342] on button "結帳" at bounding box center [649, 348] width 40 height 22
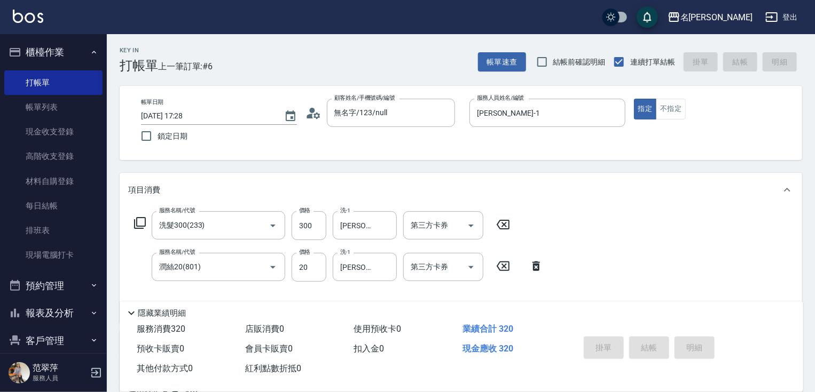
type input "[DATE] 17:29"
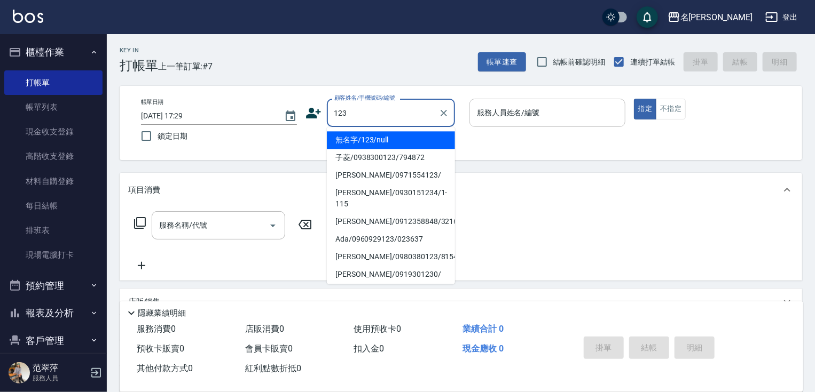
drag, startPoint x: 386, startPoint y: 143, endPoint x: 543, endPoint y: 107, distance: 160.5
click at [387, 143] on li "無名字/123/null" at bounding box center [391, 140] width 128 height 18
type input "無名字/123/null"
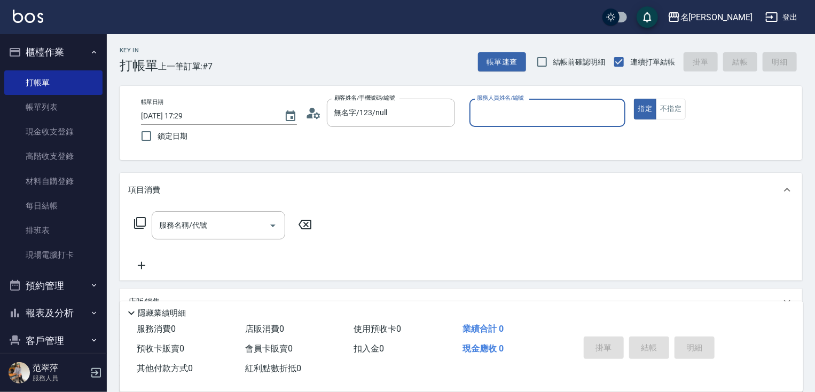
click at [543, 107] on input "服務人員姓名/編號" at bounding box center [547, 113] width 146 height 19
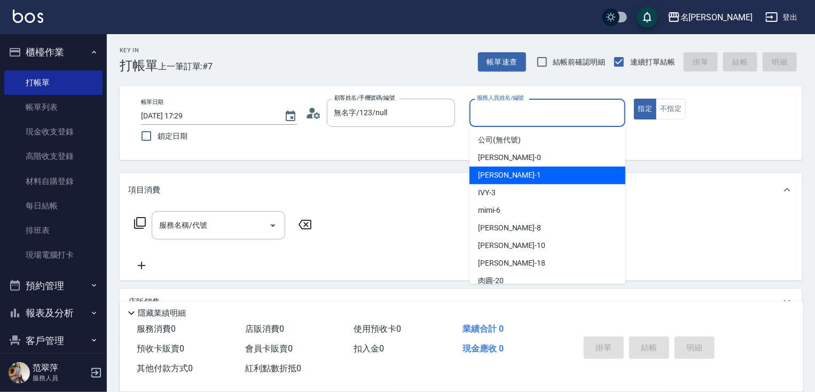
drag, startPoint x: 521, startPoint y: 177, endPoint x: 390, endPoint y: 202, distance: 133.1
click at [519, 179] on div "[PERSON_NAME] -1" at bounding box center [547, 176] width 156 height 18
type input "[PERSON_NAME]-1"
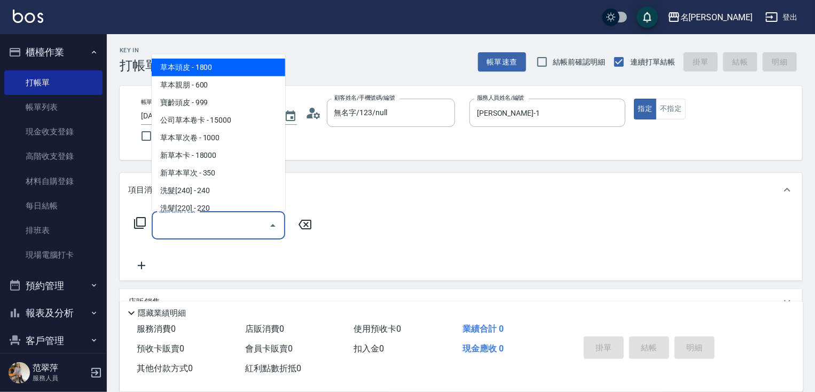
click at [220, 226] on input "服務名稱/代號" at bounding box center [210, 225] width 108 height 19
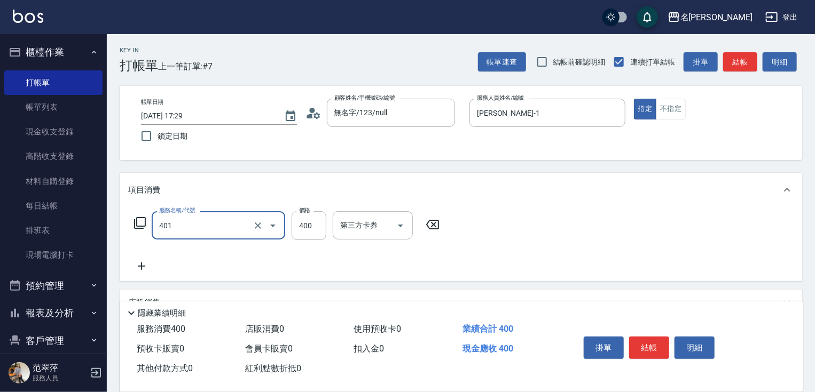
type input "剪髮(400)(401)"
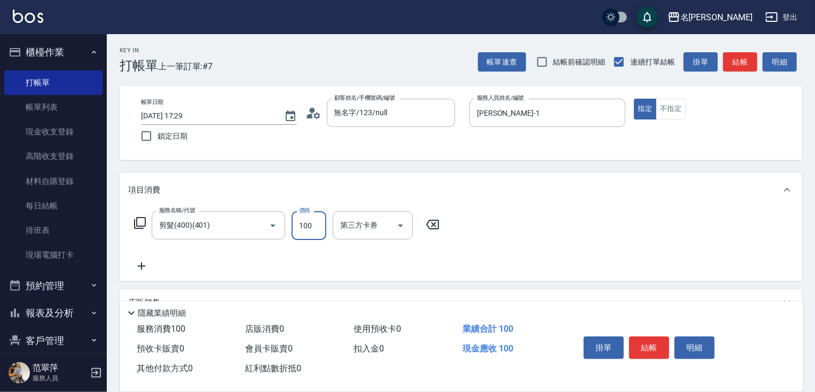
type input "100"
click at [138, 265] on icon at bounding box center [141, 266] width 27 height 13
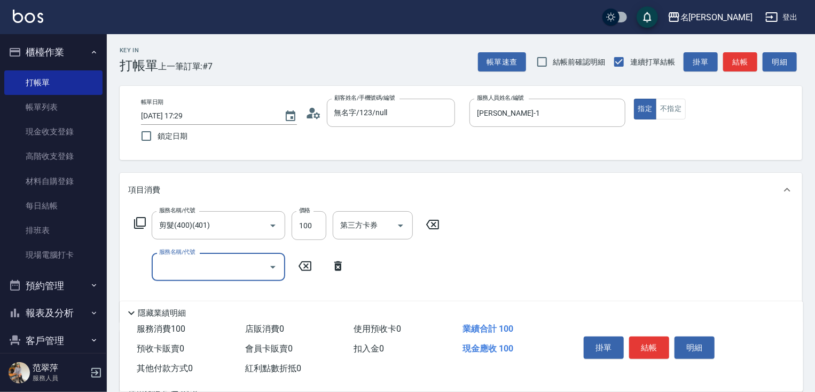
click at [167, 267] on input "服務名稱/代號" at bounding box center [210, 267] width 108 height 19
type input "染髮(1500)(501)"
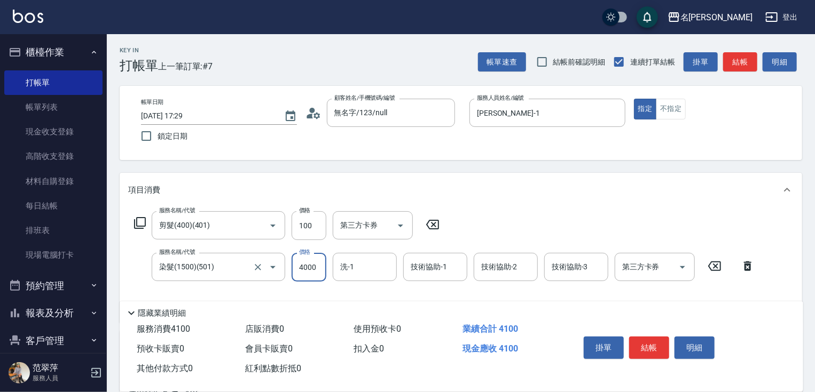
type input "4000"
type input "鴨肉-23"
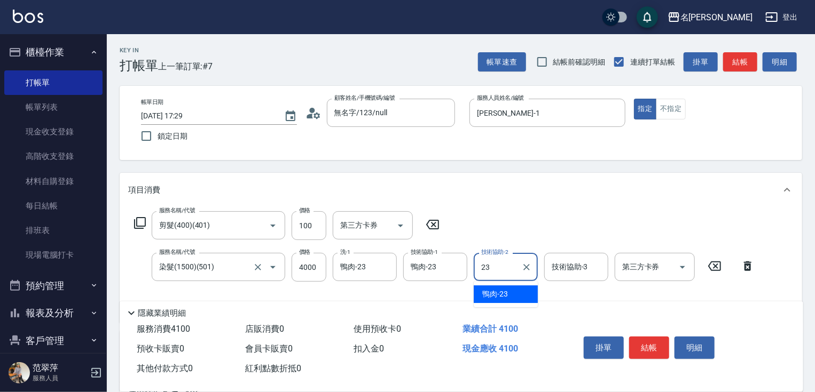
type input "鴨肉-23"
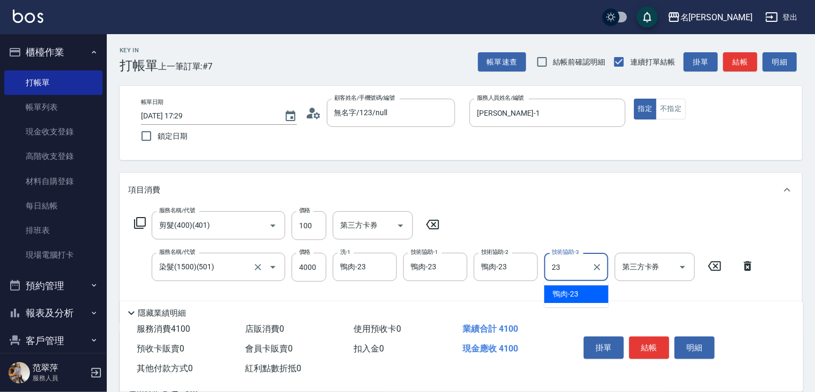
type input "鴨肉-23"
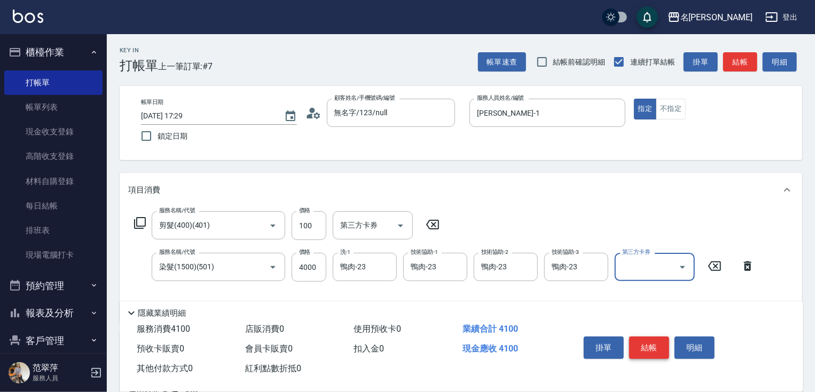
click at [654, 340] on button "結帳" at bounding box center [649, 348] width 40 height 22
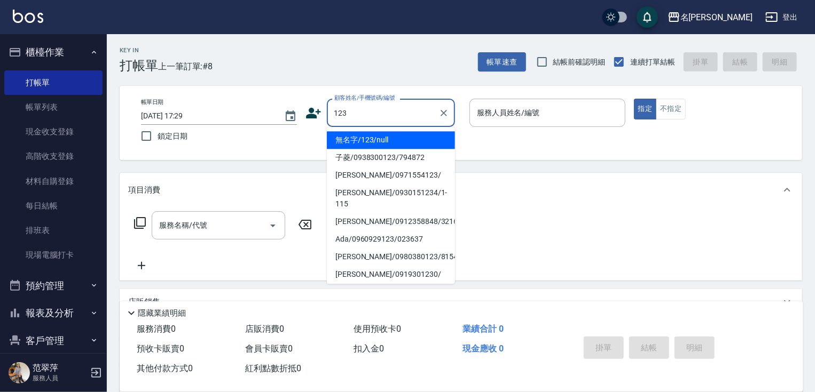
click at [408, 137] on li "無名字/123/null" at bounding box center [391, 140] width 128 height 18
type input "無名字/123/null"
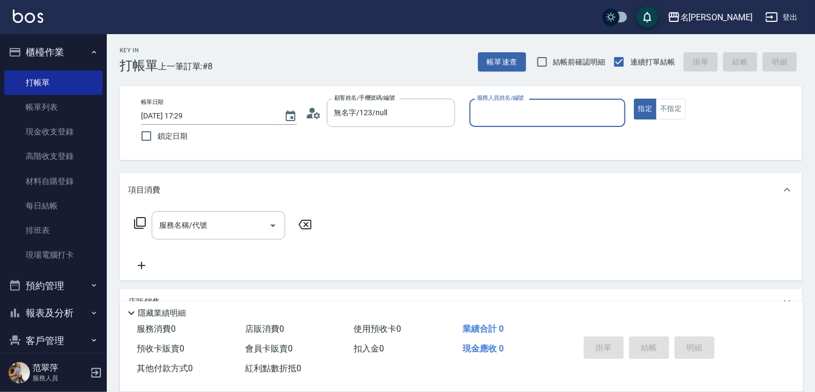
click at [498, 117] on input "服務人員姓名/編號" at bounding box center [547, 113] width 146 height 19
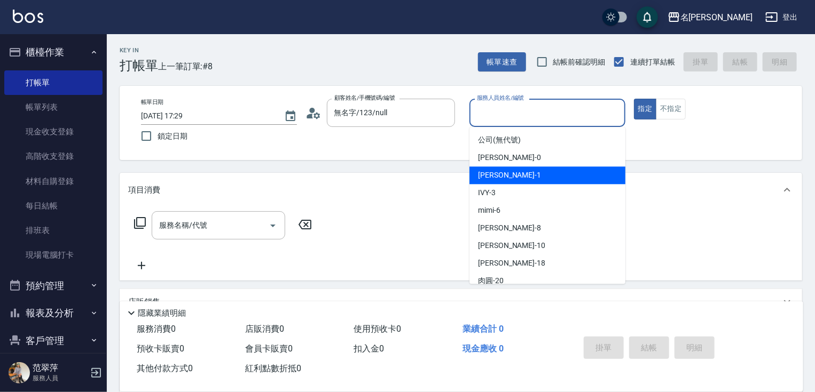
click at [505, 173] on span "[PERSON_NAME] -1" at bounding box center [509, 175] width 63 height 11
type input "[PERSON_NAME]-1"
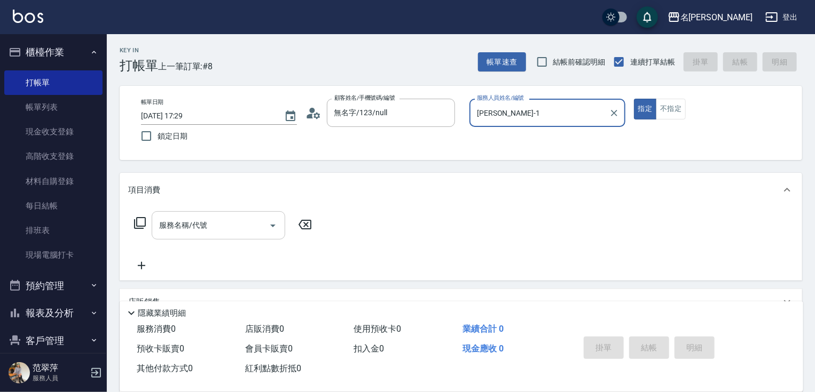
drag, startPoint x: 246, startPoint y: 218, endPoint x: 235, endPoint y: 225, distance: 13.2
click at [245, 221] on input "服務名稱/代號" at bounding box center [210, 225] width 108 height 19
click at [142, 218] on icon at bounding box center [140, 223] width 12 height 12
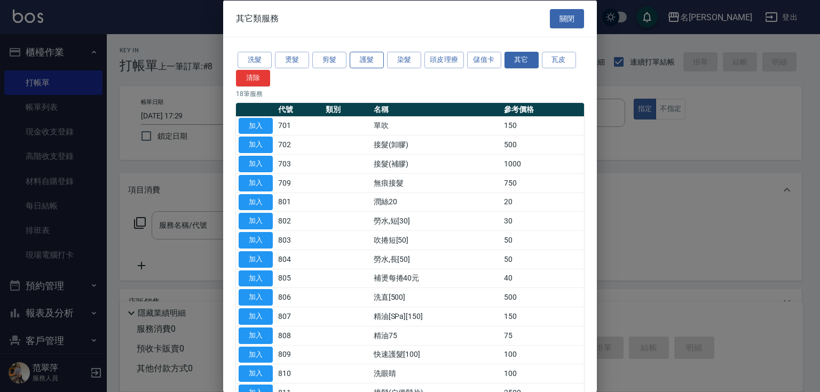
click at [367, 59] on button "護髮" at bounding box center [367, 60] width 34 height 17
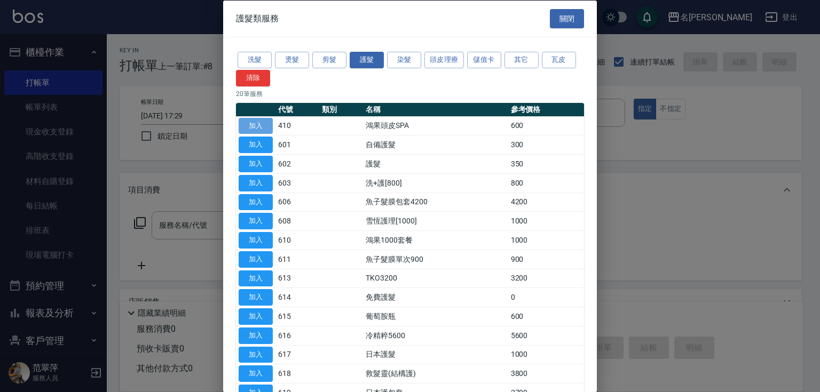
click at [250, 122] on button "加入" at bounding box center [256, 125] width 34 height 17
type input "鴻果頭皮SPA(410)"
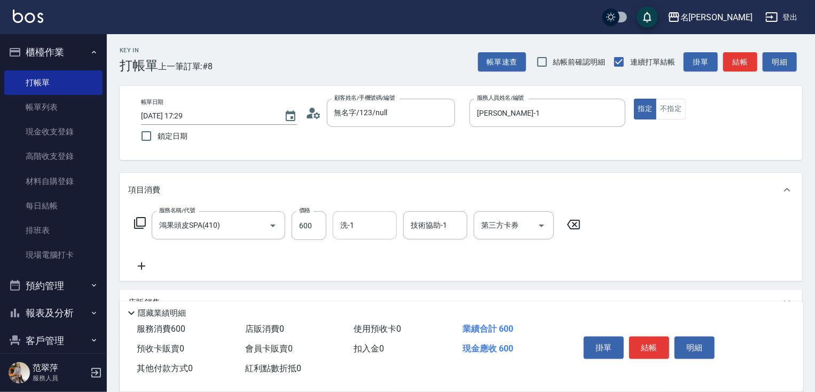
click at [354, 218] on input "洗-1" at bounding box center [364, 225] width 54 height 19
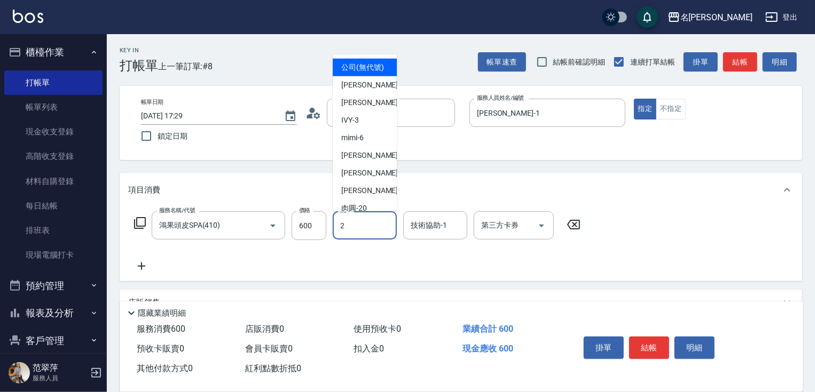
type input "2"
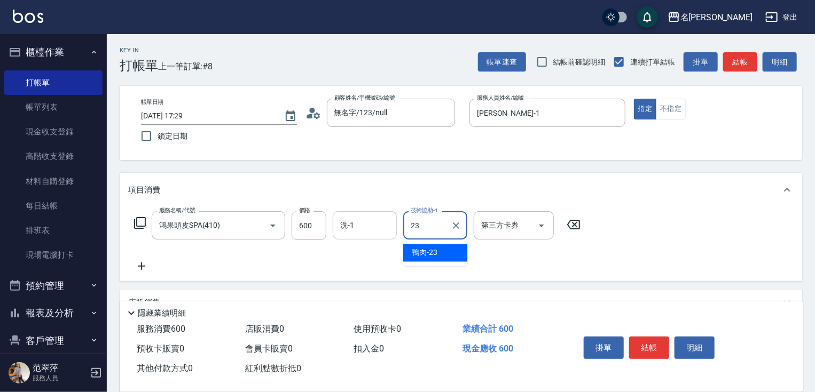
type input "鴨肉-23"
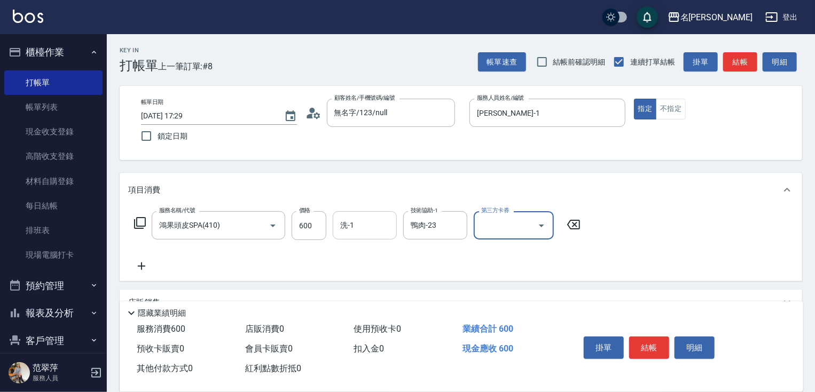
click at [352, 219] on input "洗-1" at bounding box center [364, 225] width 54 height 19
type input "鴨肉-23"
click at [142, 266] on icon at bounding box center [141, 266] width 7 height 7
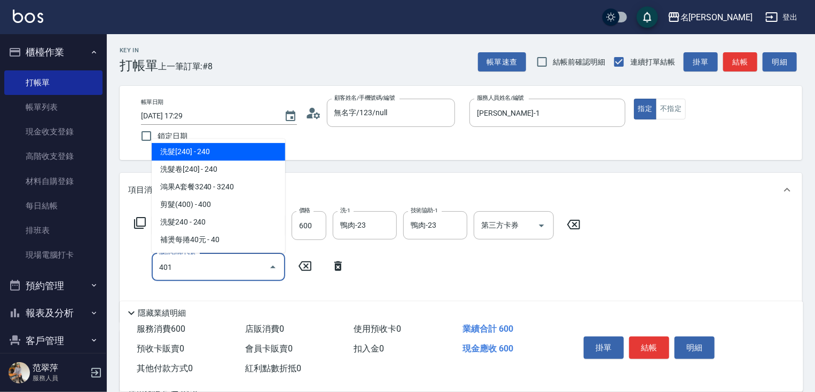
type input "剪髮(400)(401)"
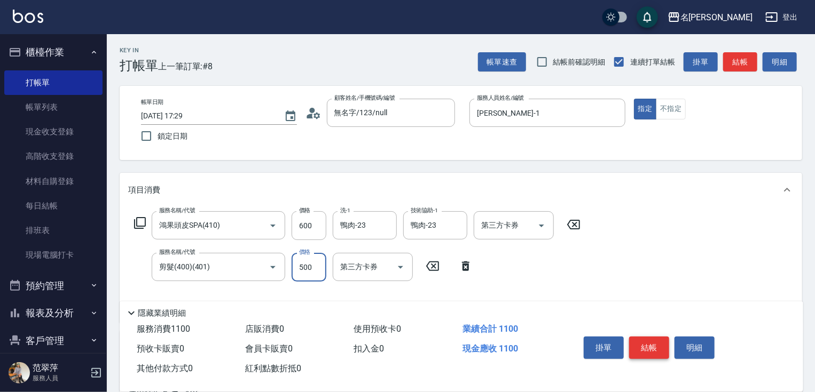
type input "500"
click at [649, 349] on button "結帳" at bounding box center [649, 348] width 40 height 22
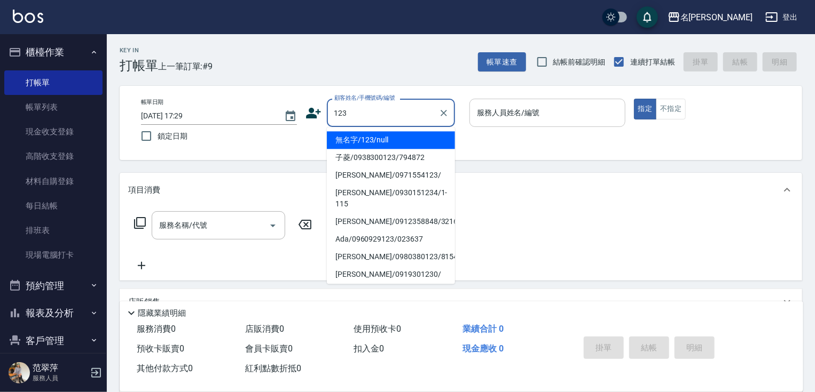
drag, startPoint x: 423, startPoint y: 138, endPoint x: 513, endPoint y: 103, distance: 96.9
click at [429, 135] on li "無名字/123/null" at bounding box center [391, 140] width 128 height 18
type input "無名字/123/null"
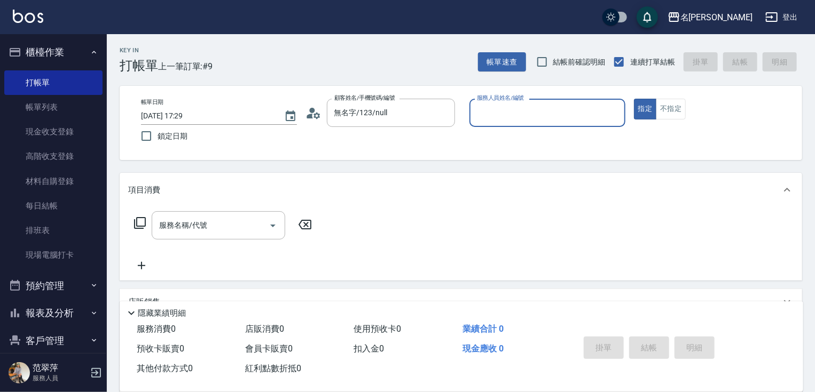
drag, startPoint x: 513, startPoint y: 103, endPoint x: 513, endPoint y: 119, distance: 16.6
click at [513, 108] on div "服務人員姓名/編號" at bounding box center [547, 113] width 156 height 28
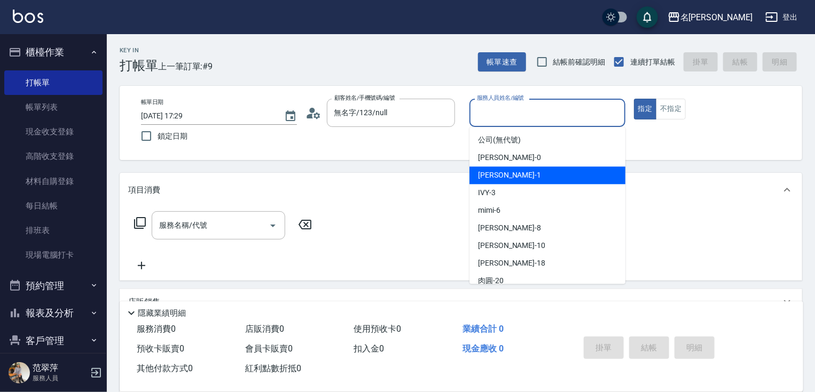
click at [516, 176] on div "[PERSON_NAME] -1" at bounding box center [547, 176] width 156 height 18
type input "[PERSON_NAME]-1"
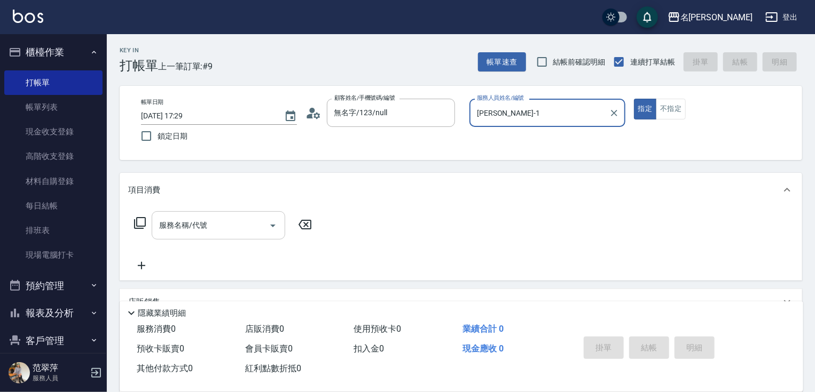
drag, startPoint x: 255, startPoint y: 232, endPoint x: 239, endPoint y: 231, distance: 15.6
click at [253, 232] on input "服務名稱/代號" at bounding box center [210, 225] width 108 height 19
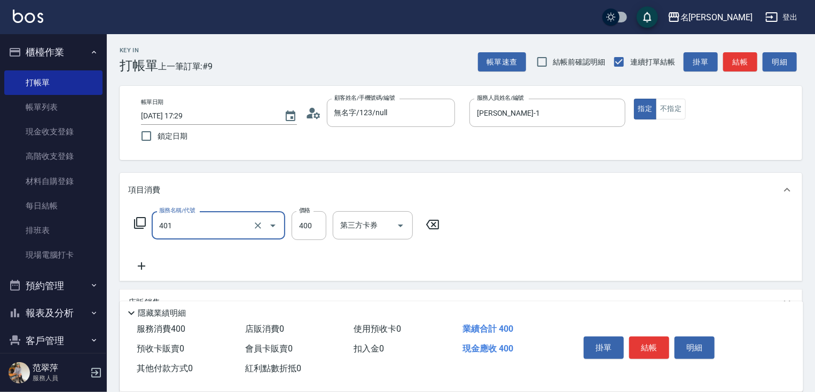
type input "剪髮(400)(401)"
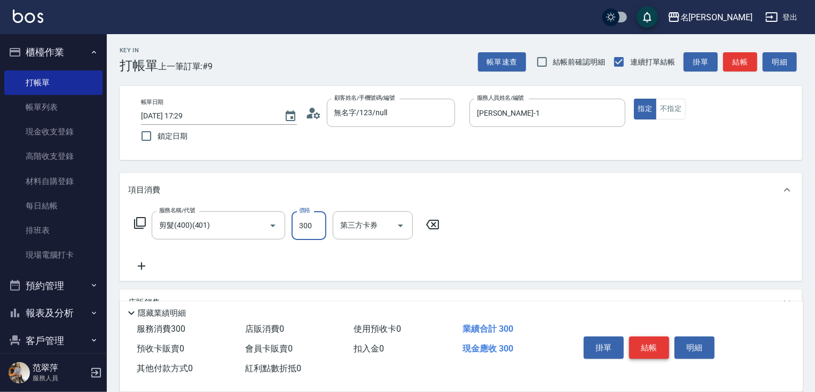
type input "300"
click at [631, 349] on button "結帳" at bounding box center [649, 348] width 40 height 22
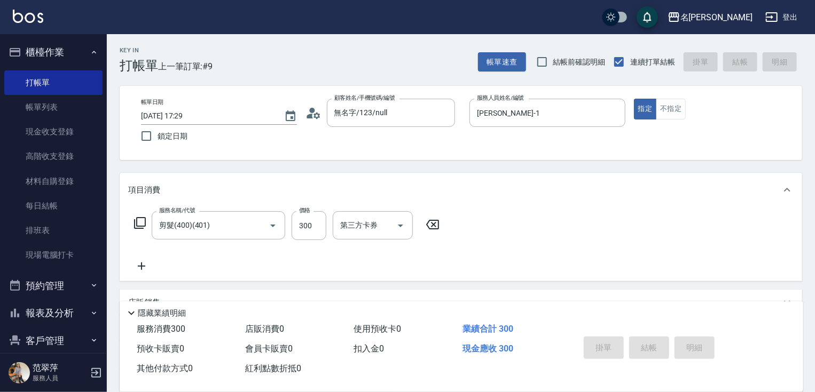
type input "[DATE] 17:30"
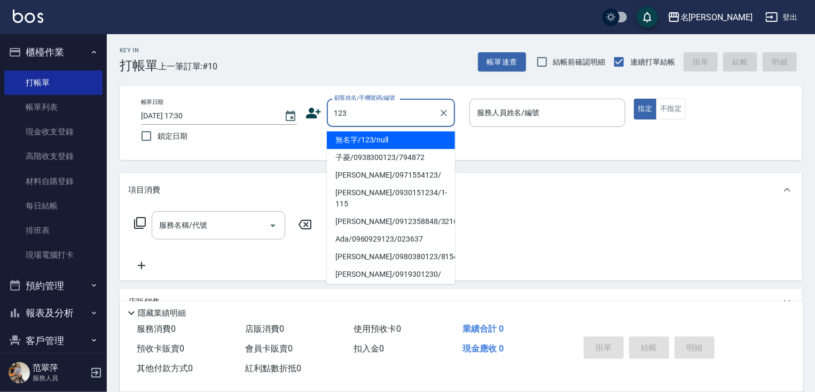
drag, startPoint x: 406, startPoint y: 141, endPoint x: 509, endPoint y: 124, distance: 104.5
click at [409, 140] on li "無名字/123/null" at bounding box center [391, 140] width 128 height 18
type input "無名字/123/null"
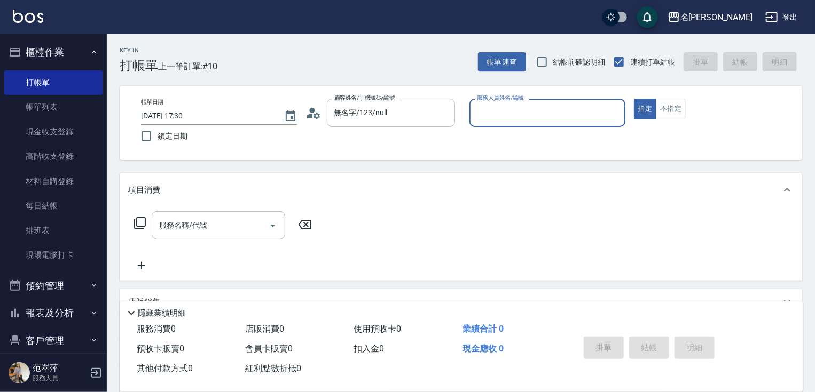
click at [509, 124] on div "服務人員姓名/編號" at bounding box center [547, 113] width 156 height 28
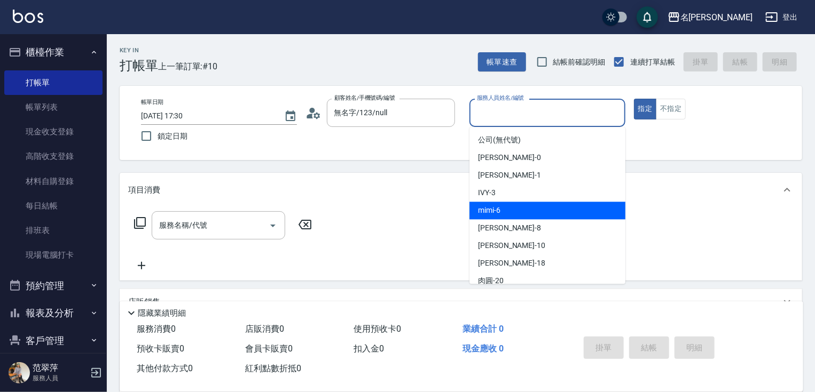
drag, startPoint x: 508, startPoint y: 209, endPoint x: 669, endPoint y: 151, distance: 170.9
click at [513, 208] on div "mimi -6" at bounding box center [547, 211] width 156 height 18
type input "mimi-6"
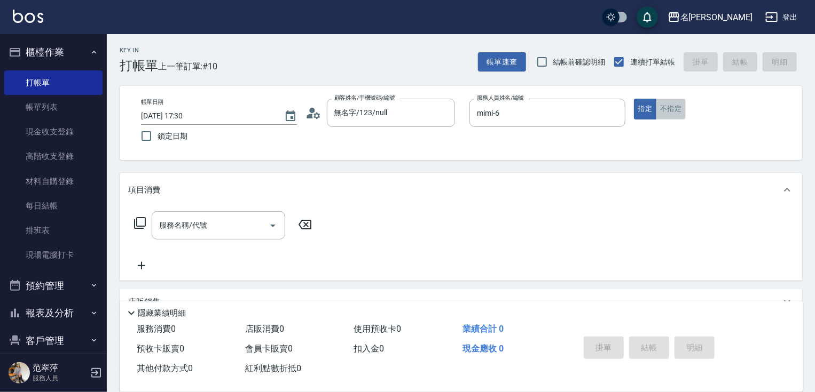
click at [680, 107] on button "不指定" at bounding box center [671, 109] width 30 height 21
click at [231, 219] on input "服務名稱/代號" at bounding box center [210, 225] width 108 height 19
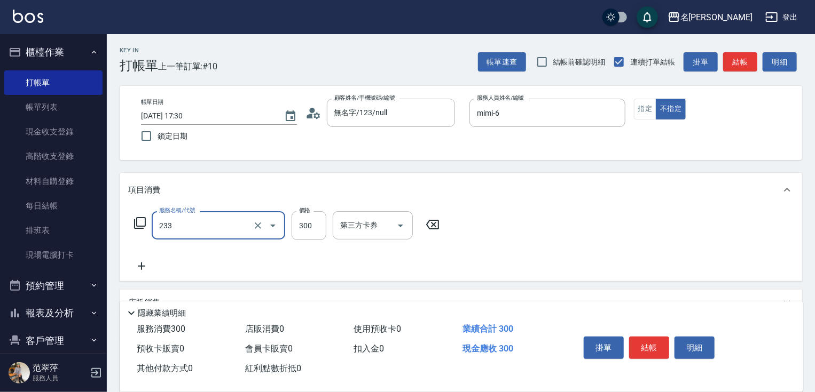
type input "洗髮300(233)"
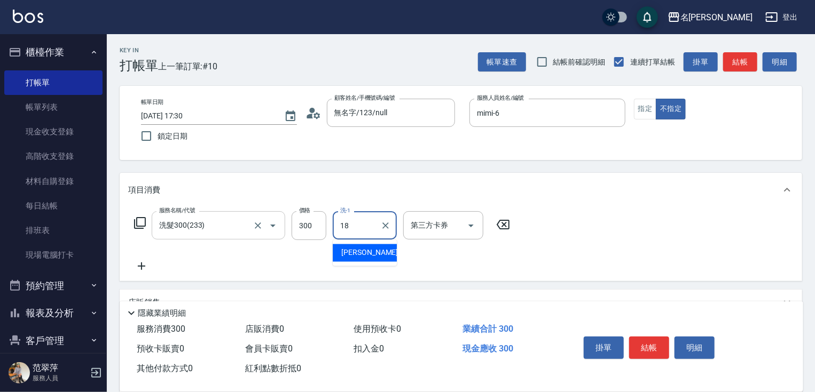
type input "[PERSON_NAME]-18"
click at [139, 262] on icon at bounding box center [141, 266] width 27 height 13
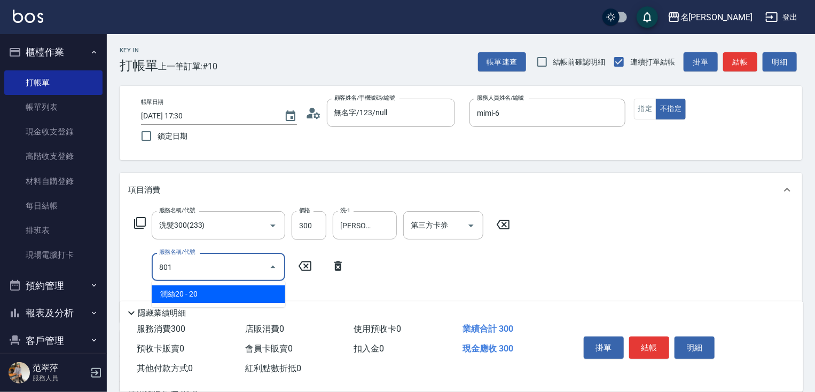
type input "潤絲20(801)"
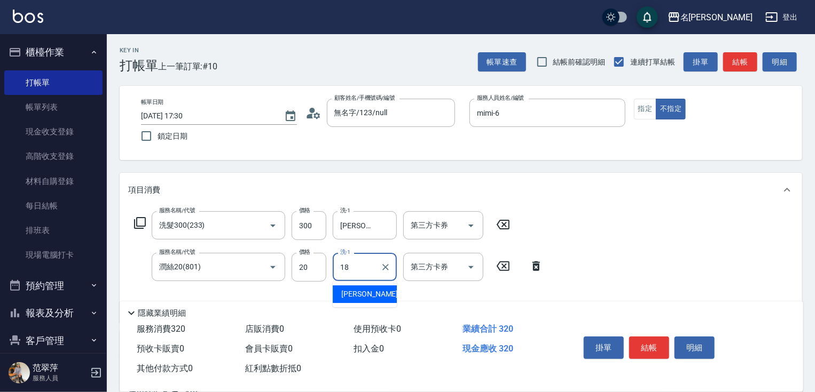
type input "[PERSON_NAME]-18"
click at [639, 348] on button "結帳" at bounding box center [649, 348] width 40 height 22
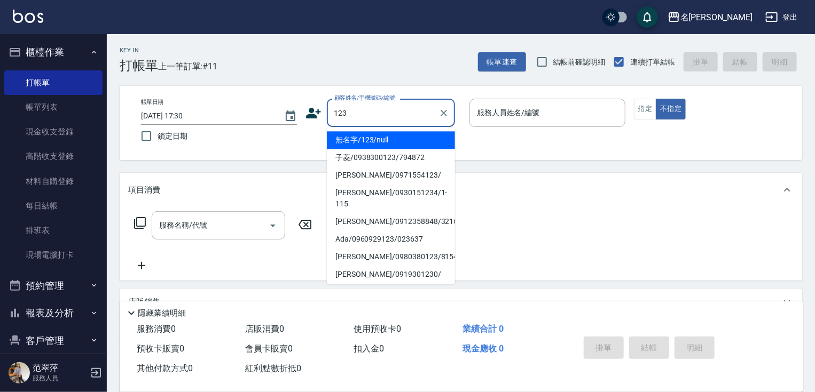
click at [401, 139] on li "無名字/123/null" at bounding box center [391, 140] width 128 height 18
type input "無名字/123/null"
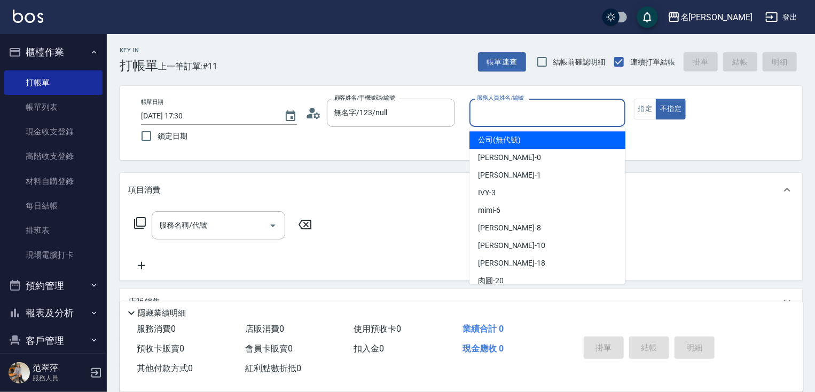
click at [492, 122] on input "服務人員姓名/編號" at bounding box center [547, 113] width 146 height 19
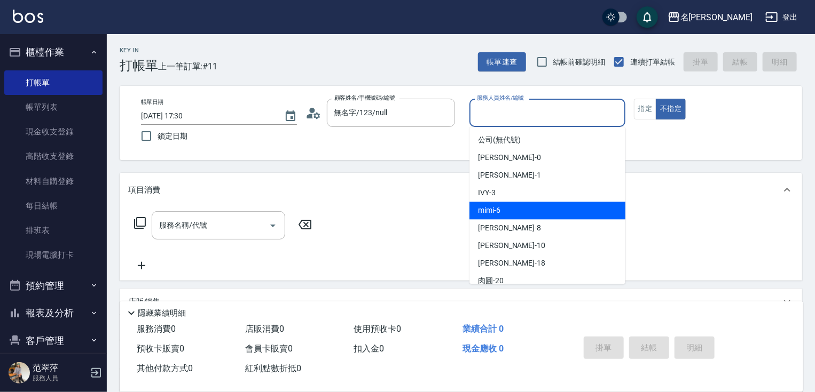
drag, startPoint x: 506, startPoint y: 209, endPoint x: 597, endPoint y: 159, distance: 104.2
click at [511, 205] on div "mimi -6" at bounding box center [547, 211] width 156 height 18
type input "mimi-6"
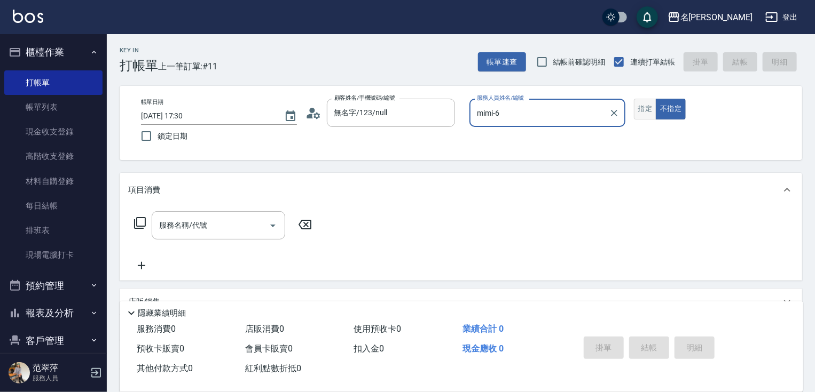
click at [648, 106] on button "指定" at bounding box center [645, 109] width 23 height 21
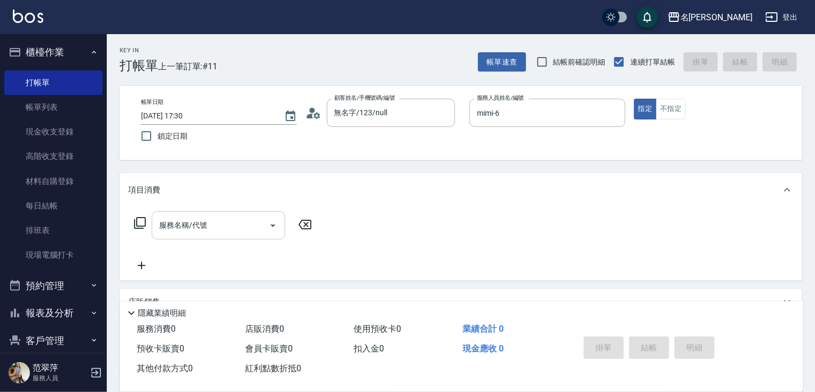
drag, startPoint x: 248, startPoint y: 226, endPoint x: 234, endPoint y: 221, distance: 14.9
click at [240, 229] on div "服務名稱/代號" at bounding box center [219, 225] width 134 height 28
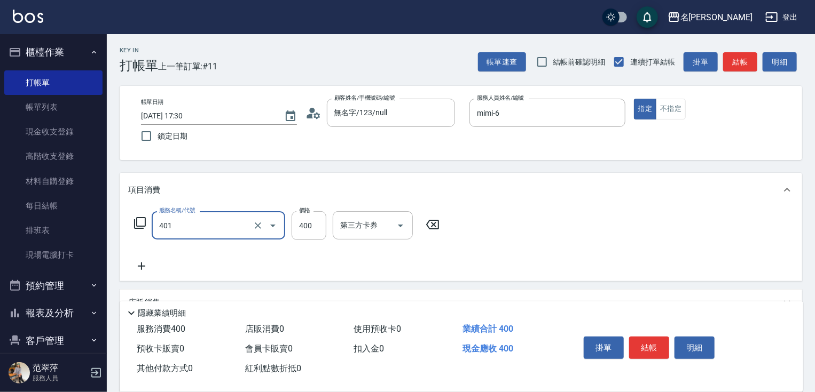
type input "剪髮(400)(401)"
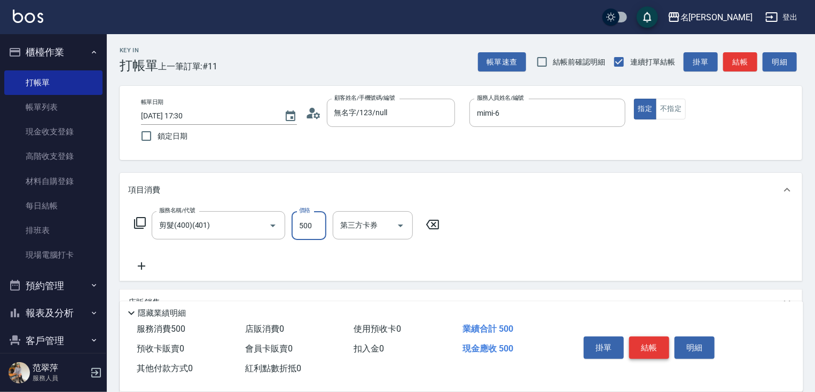
type input "500"
click at [647, 344] on button "結帳" at bounding box center [649, 348] width 40 height 22
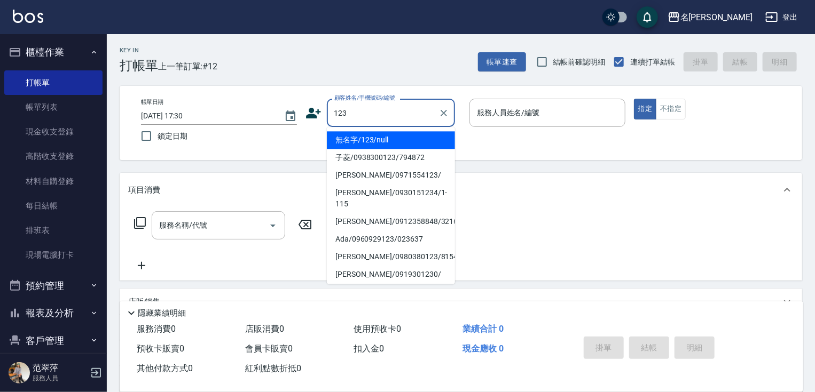
click at [415, 142] on li "無名字/123/null" at bounding box center [391, 140] width 128 height 18
type input "無名字/123/null"
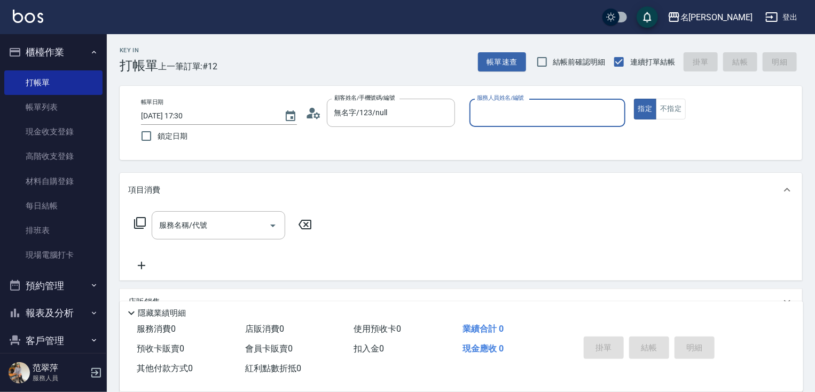
click at [502, 123] on div "服務人員姓名/編號" at bounding box center [547, 113] width 156 height 28
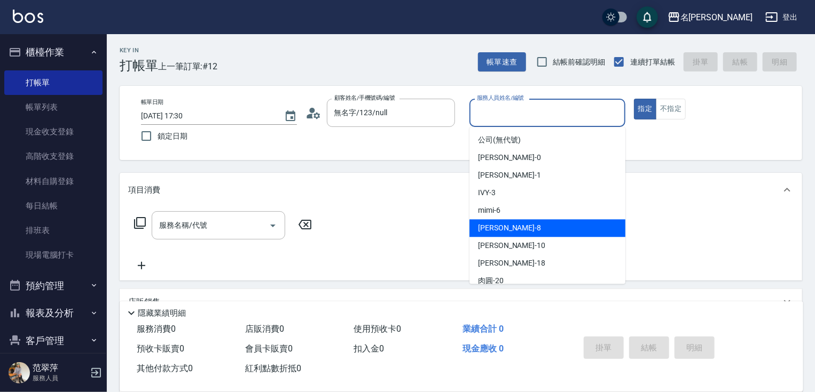
drag, startPoint x: 513, startPoint y: 228, endPoint x: 600, endPoint y: 164, distance: 108.2
click at [513, 227] on div "曉容 -8" at bounding box center [547, 228] width 156 height 18
type input "曉容-8"
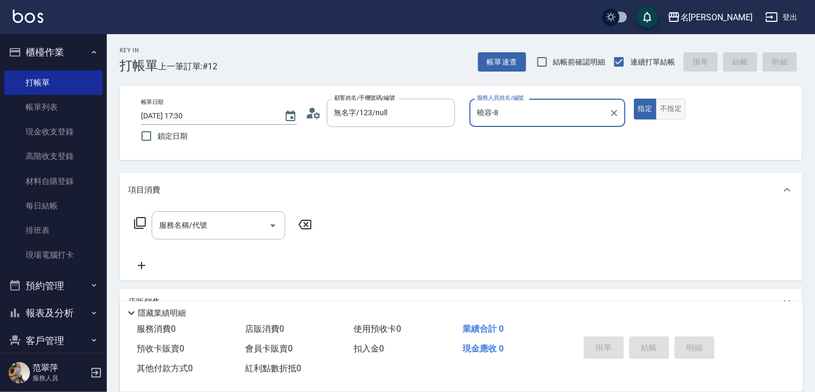
drag, startPoint x: 672, startPoint y: 108, endPoint x: 664, endPoint y: 116, distance: 11.0
click at [671, 110] on button "不指定" at bounding box center [671, 109] width 30 height 21
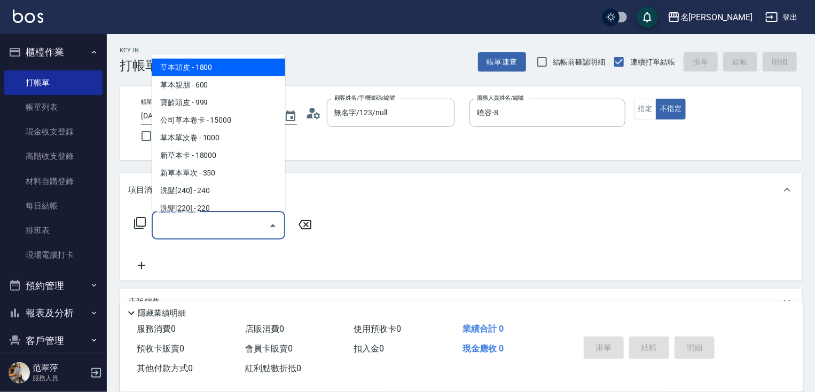
click at [235, 231] on input "服務名稱/代號" at bounding box center [210, 225] width 108 height 19
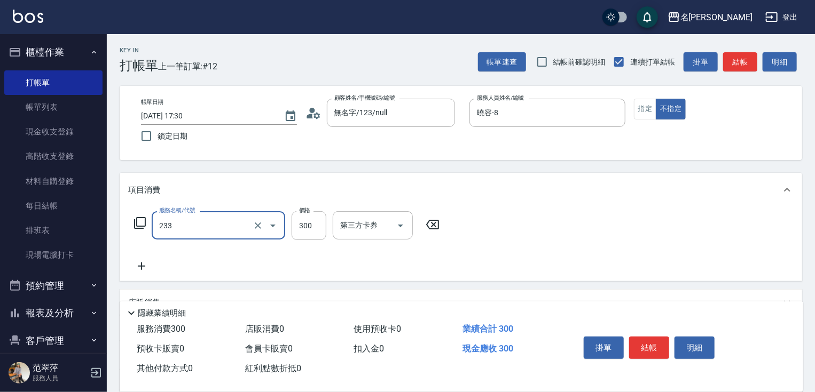
type input "洗髮300(233)"
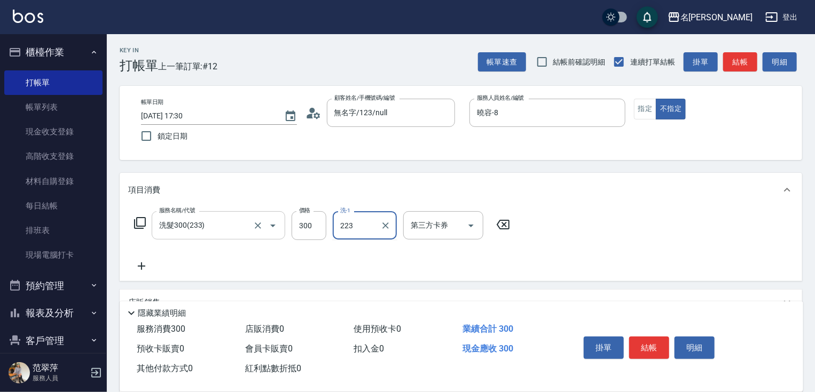
type input "223"
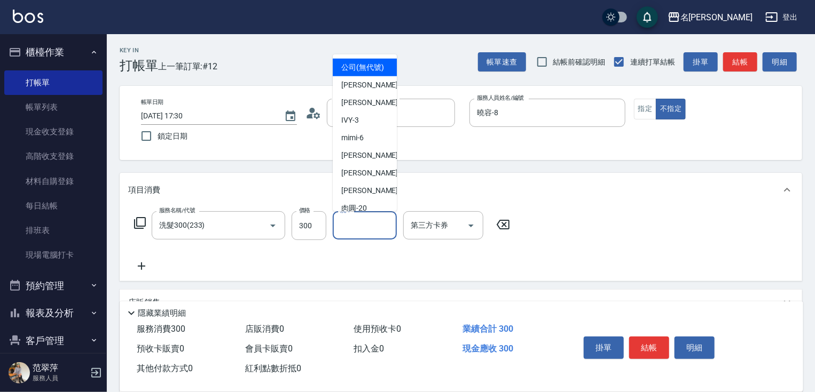
click at [371, 222] on input "洗-1" at bounding box center [364, 225] width 54 height 19
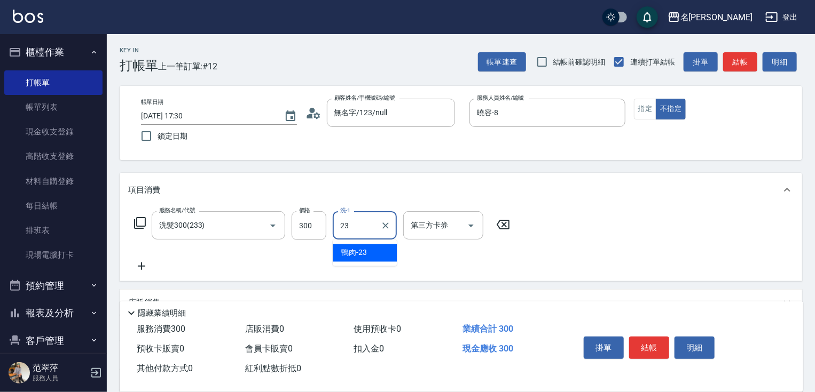
type input "鴨肉-23"
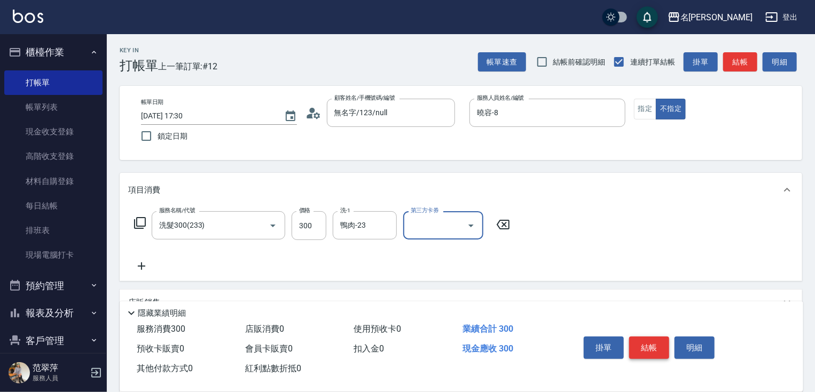
click at [650, 344] on button "結帳" at bounding box center [649, 348] width 40 height 22
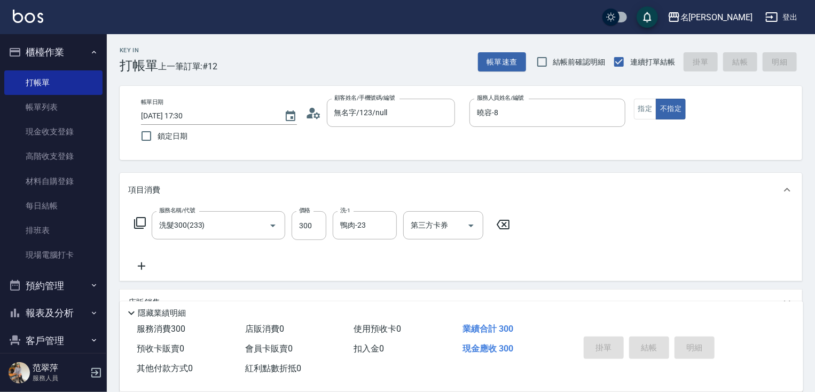
type input "[DATE] 17:36"
